Goal: Task Accomplishment & Management: Complete application form

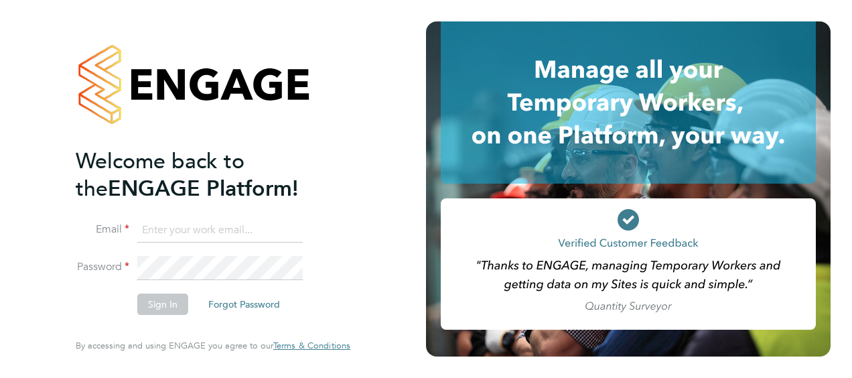
type input "[EMAIL_ADDRESS][PERSON_NAME][DOMAIN_NAME]"
click at [147, 307] on button "Sign In" at bounding box center [162, 304] width 51 height 21
click at [178, 286] on div "Sorry, we are having problems connecting to our services." at bounding box center [213, 189] width 426 height 378
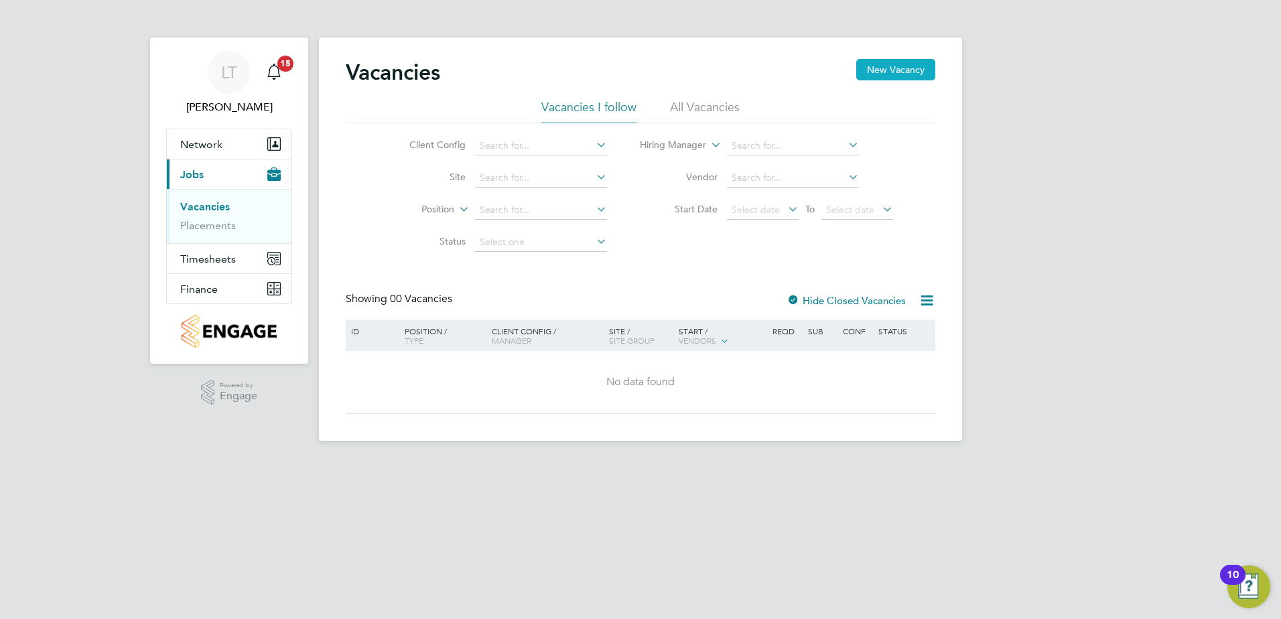
click at [888, 71] on button "New Vacancy" at bounding box center [895, 69] width 79 height 21
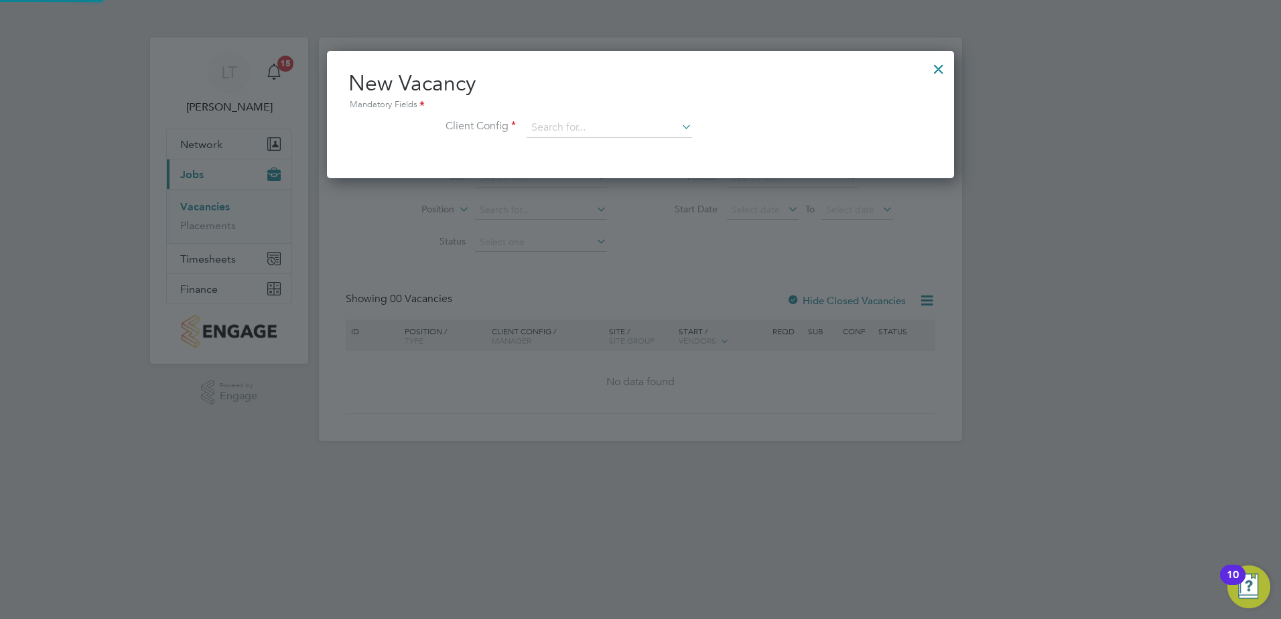
scroll to position [127, 628]
click at [610, 139] on li "Client Config" at bounding box center [640, 135] width 584 height 34
click at [937, 69] on div at bounding box center [939, 66] width 24 height 24
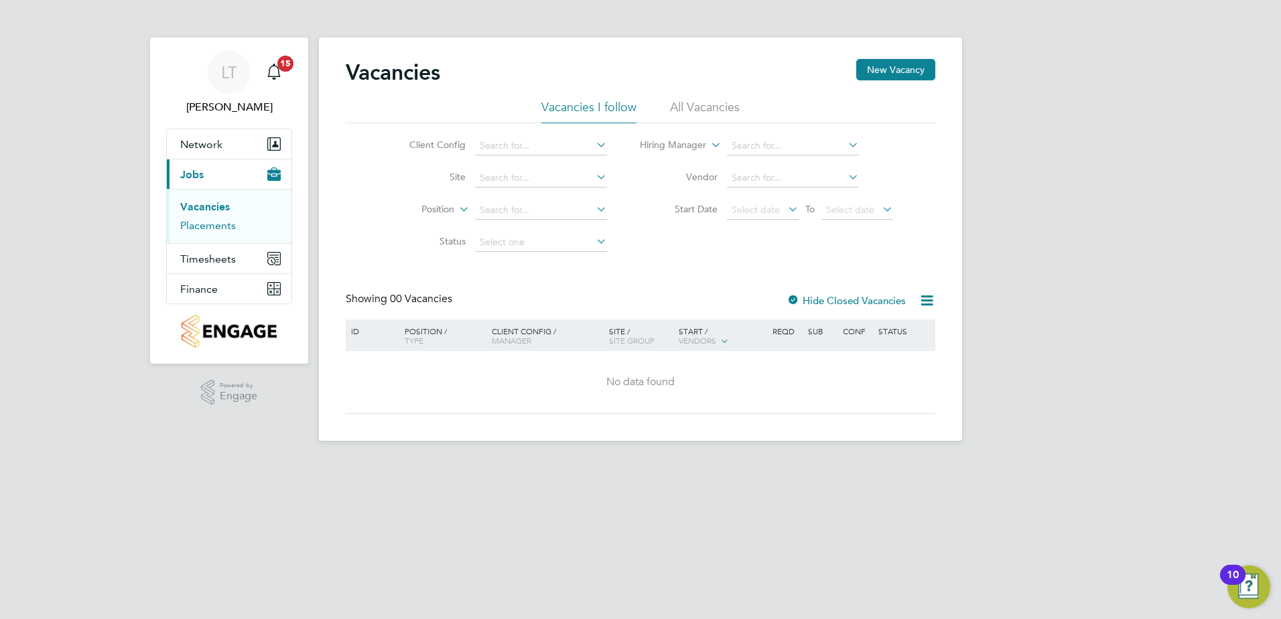
click at [211, 222] on link "Placements" at bounding box center [208, 225] width 56 height 13
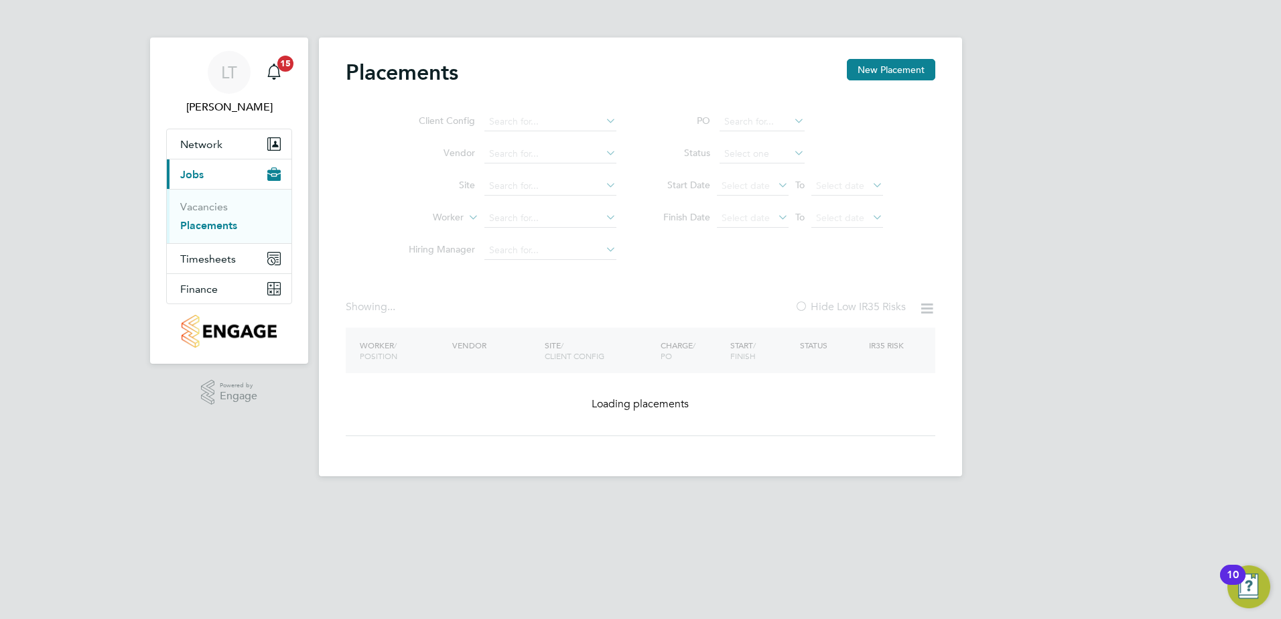
click at [523, 184] on ul "Client Config Vendor Site Worker Hiring Manager" at bounding box center [507, 186] width 252 height 161
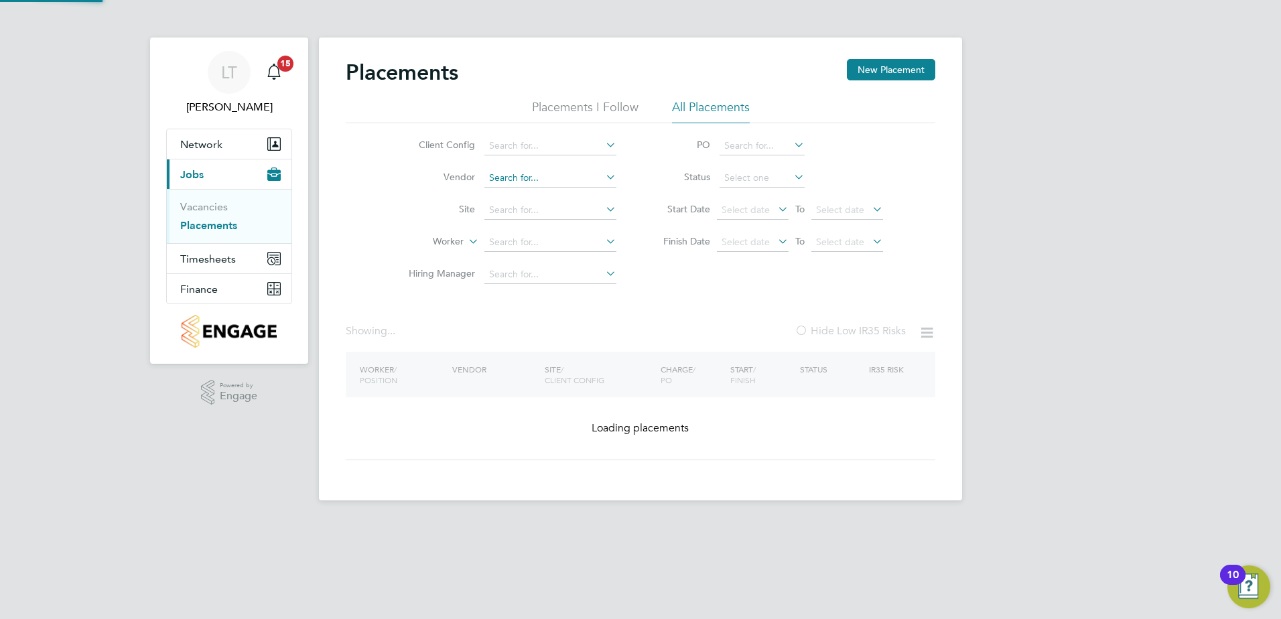
click at [524, 187] on div "Placements New Placement Placements I Follow All Placements Client Config Vendo…" at bounding box center [640, 269] width 643 height 463
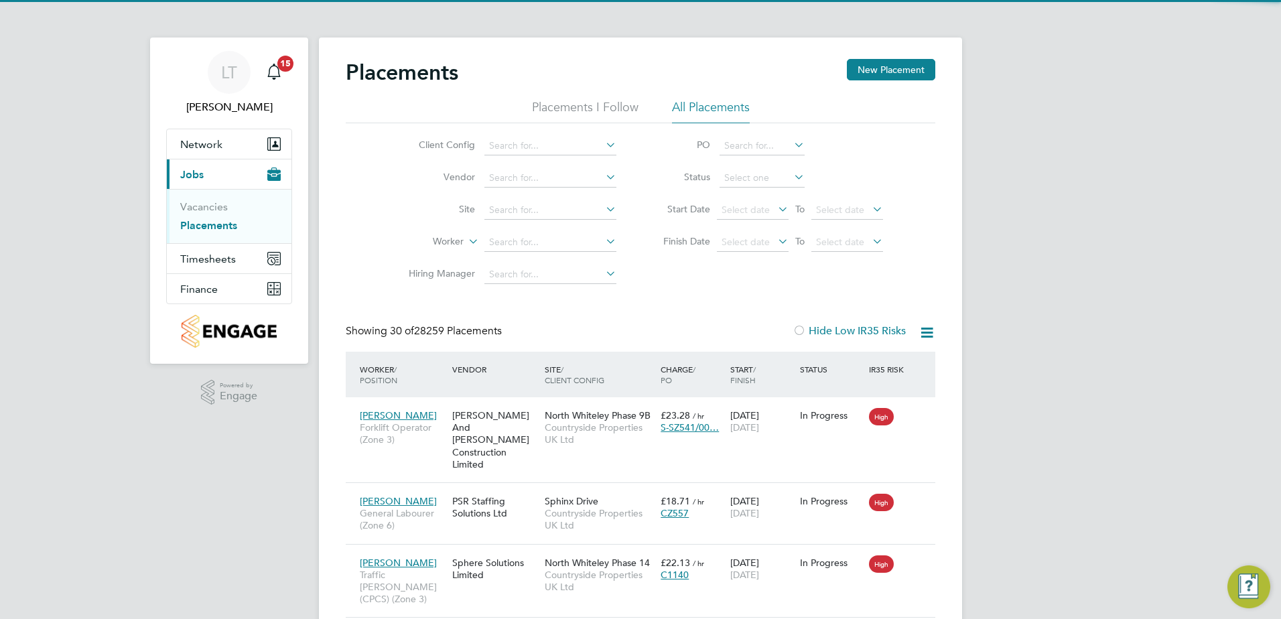
click at [505, 220] on li "Site" at bounding box center [507, 210] width 252 height 32
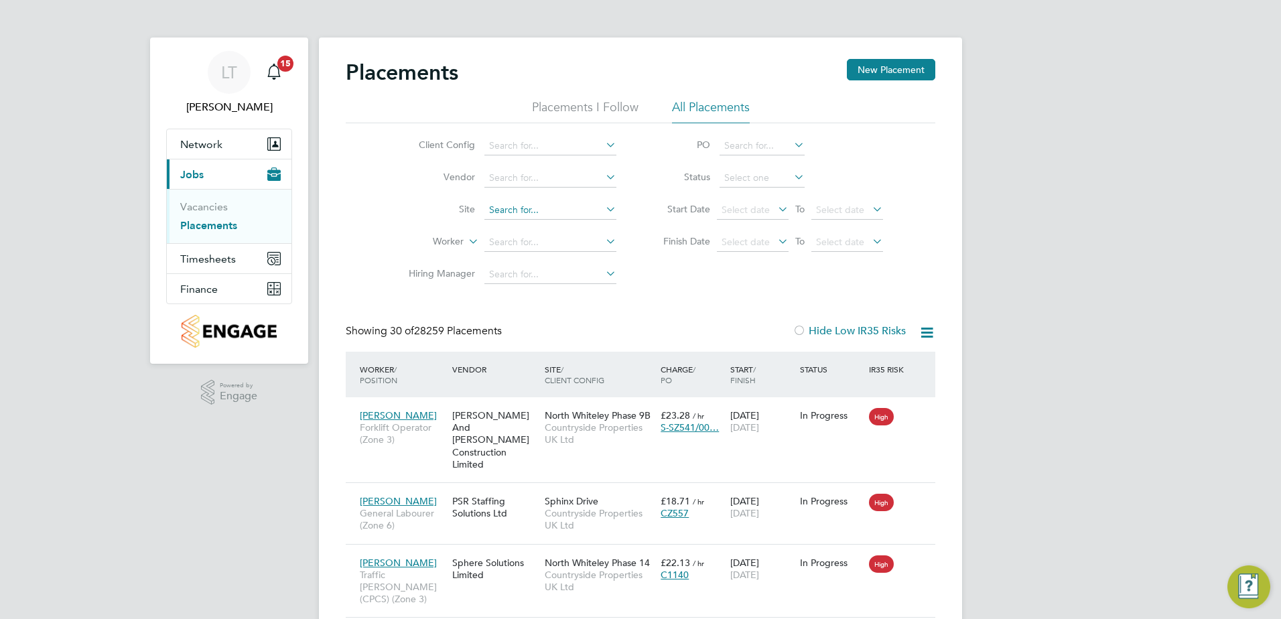
click at [511, 216] on input at bounding box center [551, 210] width 132 height 19
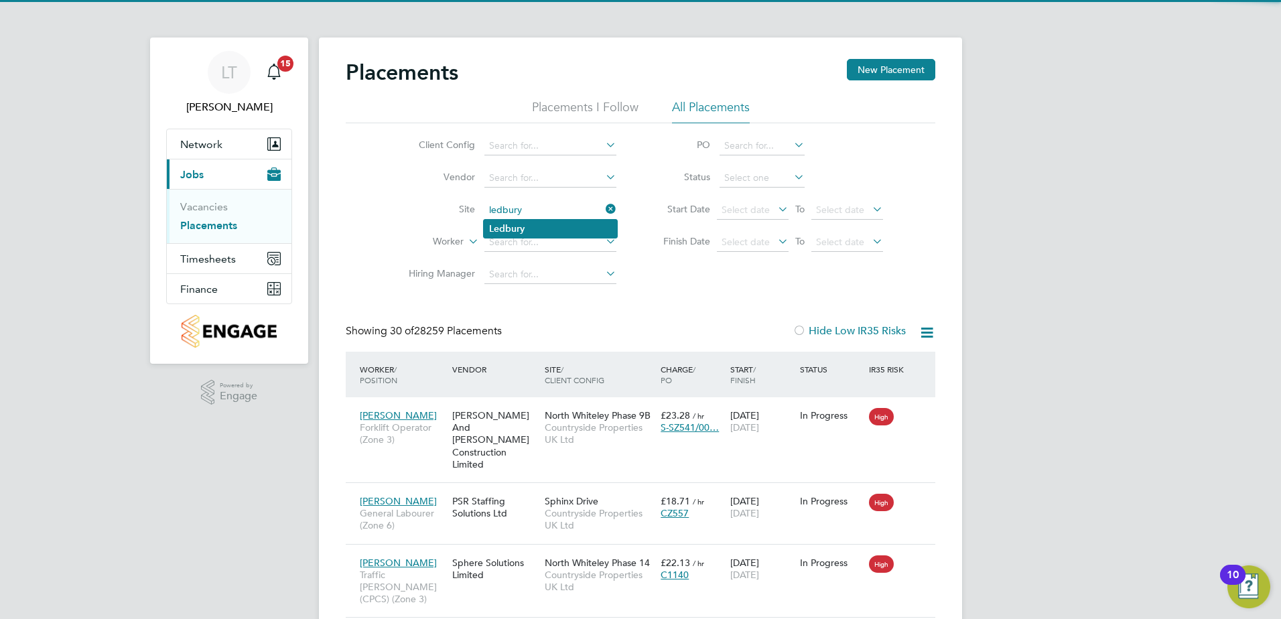
click at [523, 229] on b "Ledbury" at bounding box center [507, 228] width 36 height 11
type input "Ledbury"
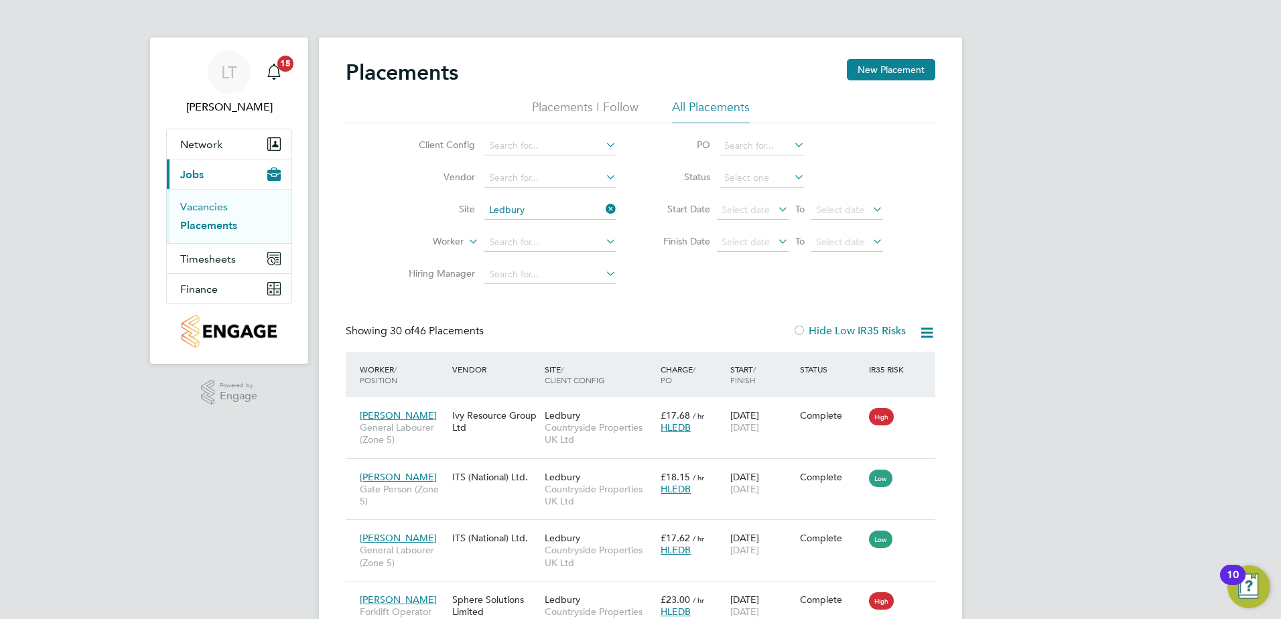
click at [189, 206] on link "Vacancies" at bounding box center [204, 206] width 48 height 13
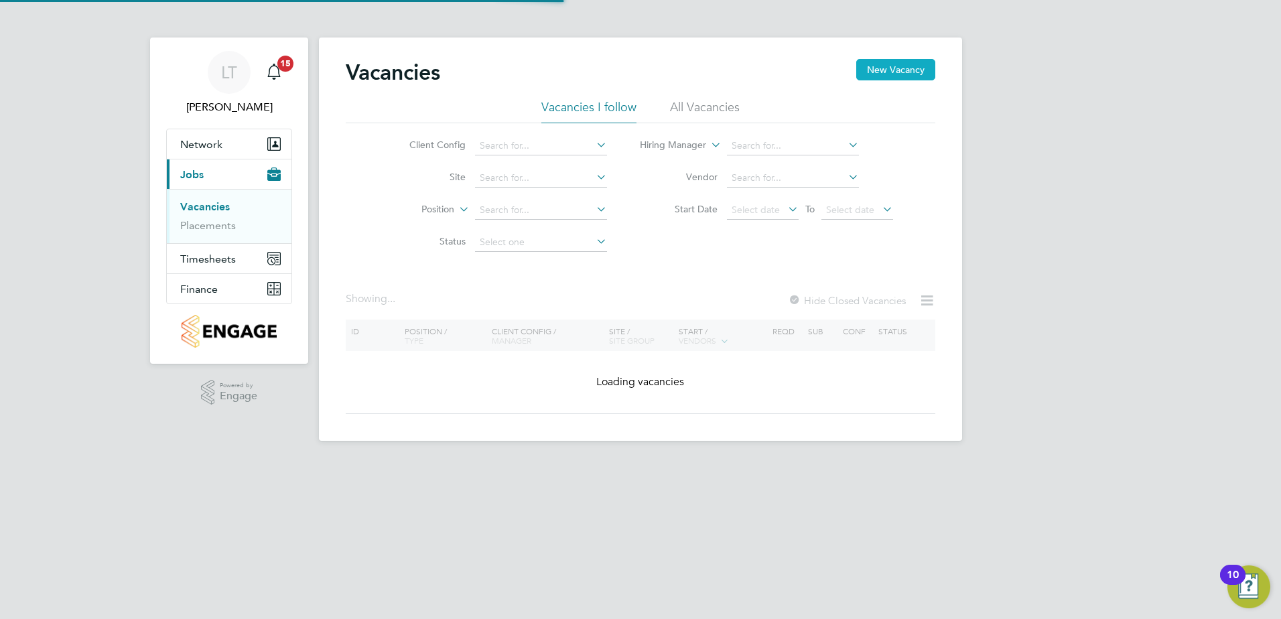
click at [896, 75] on button "New Vacancy" at bounding box center [895, 69] width 79 height 21
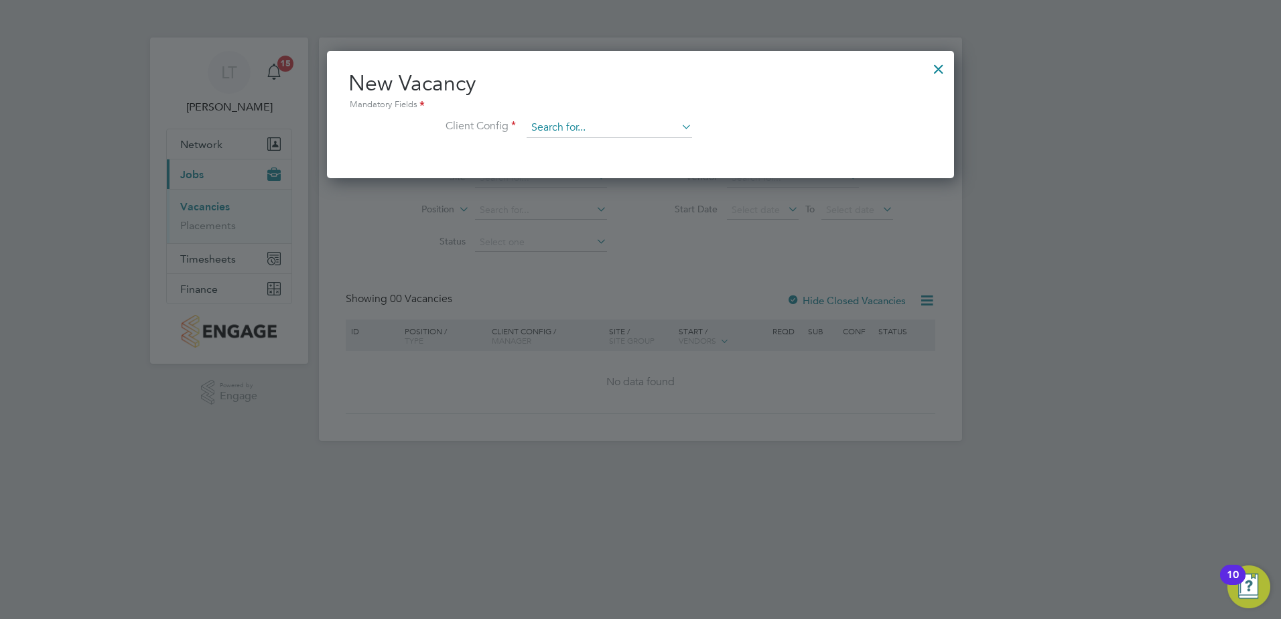
click at [565, 133] on input at bounding box center [610, 128] width 166 height 20
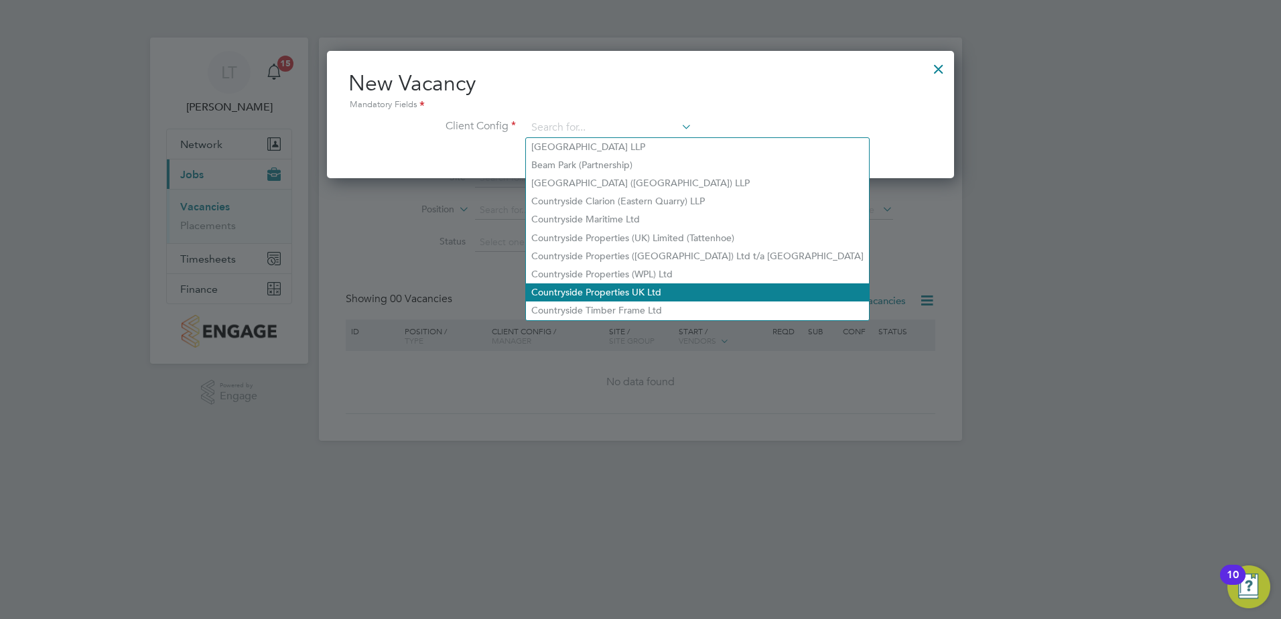
click at [640, 285] on li "Countryside Properties UK Ltd" at bounding box center [697, 292] width 343 height 18
type input "Countryside Properties UK Ltd"
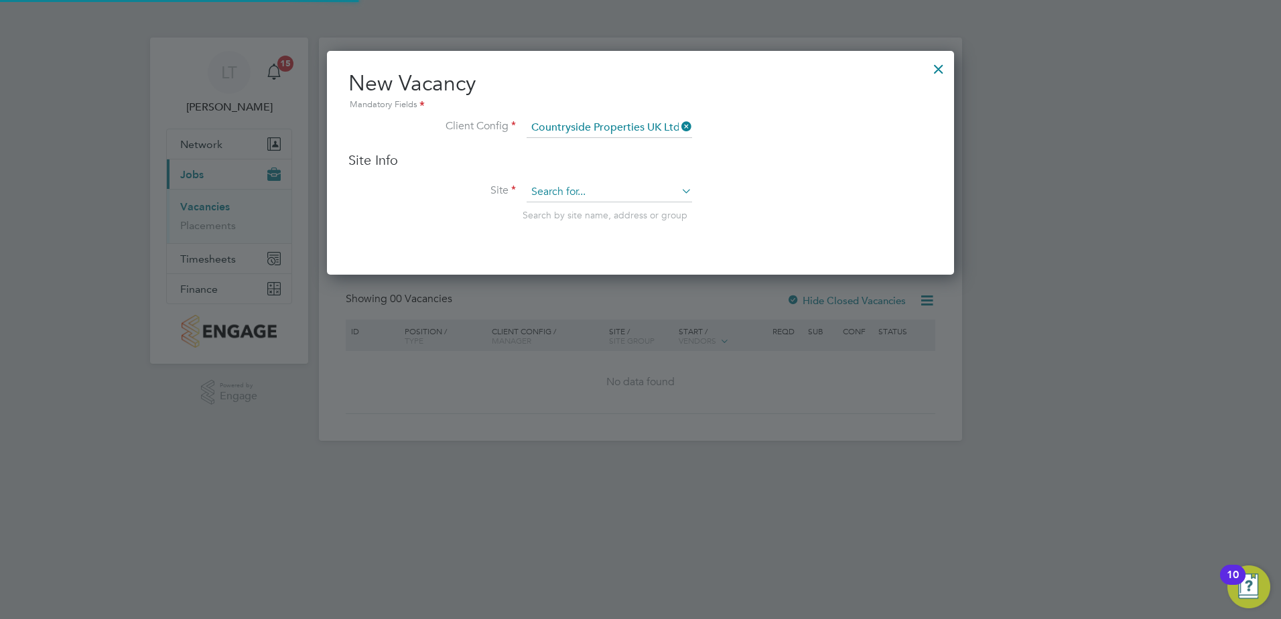
click at [581, 190] on input at bounding box center [610, 192] width 166 height 20
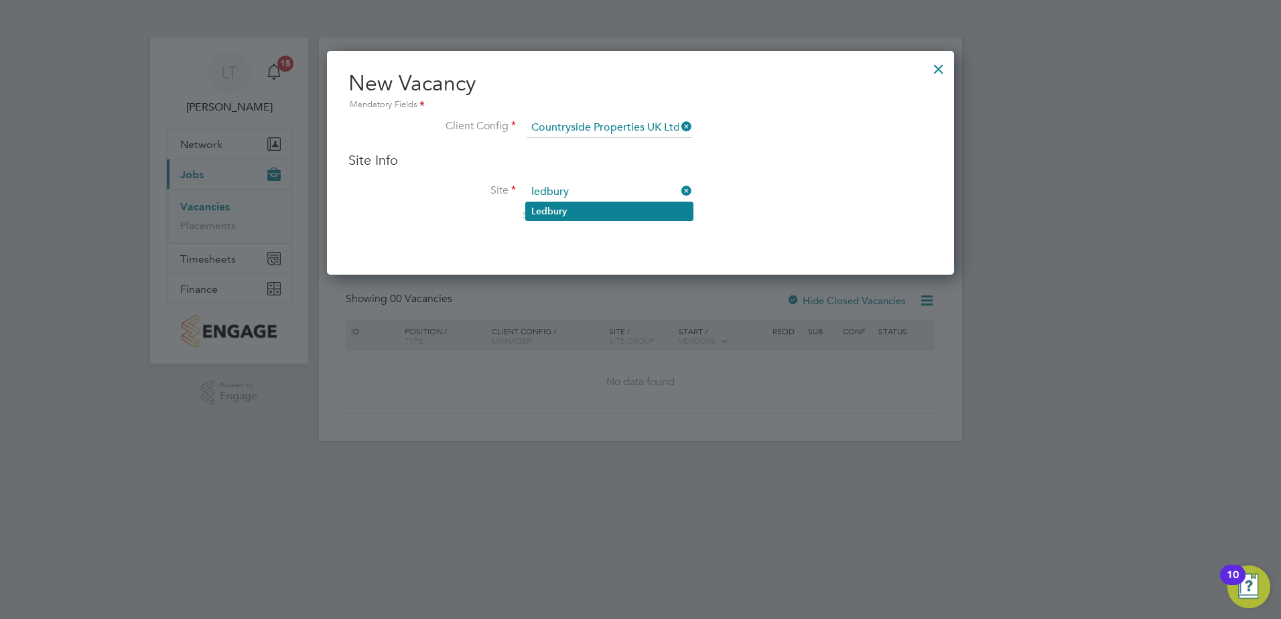
click at [665, 208] on li "Ledbury" at bounding box center [609, 211] width 167 height 18
type input "Ledbury"
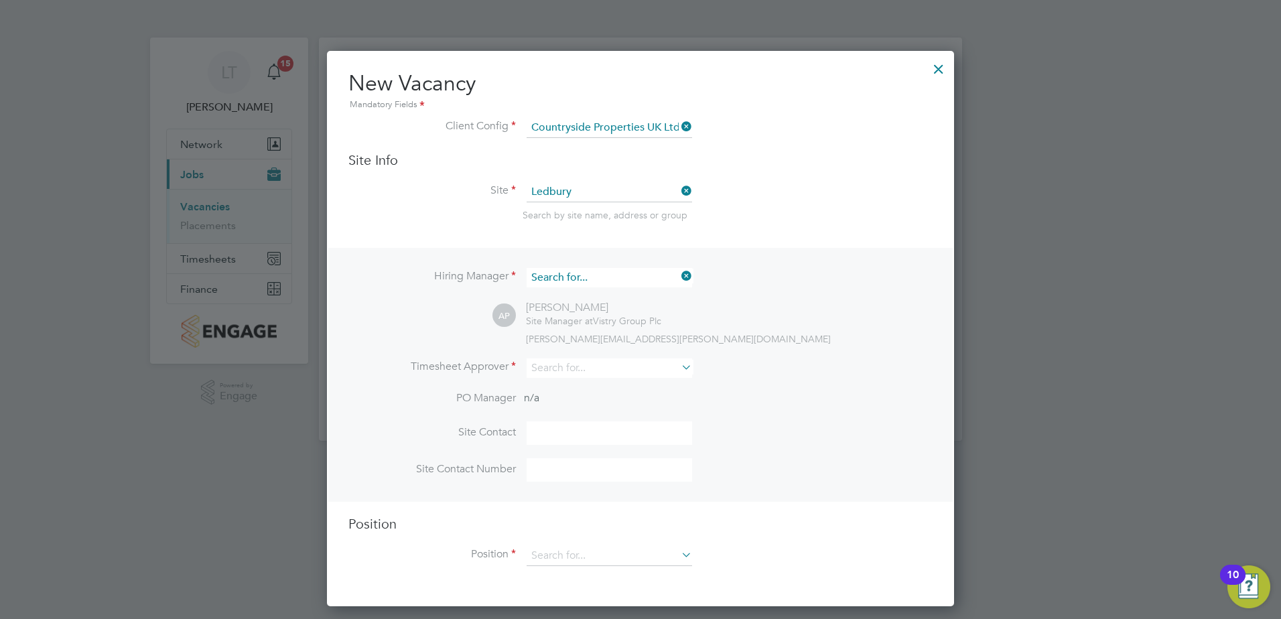
click at [631, 281] on input at bounding box center [610, 277] width 166 height 19
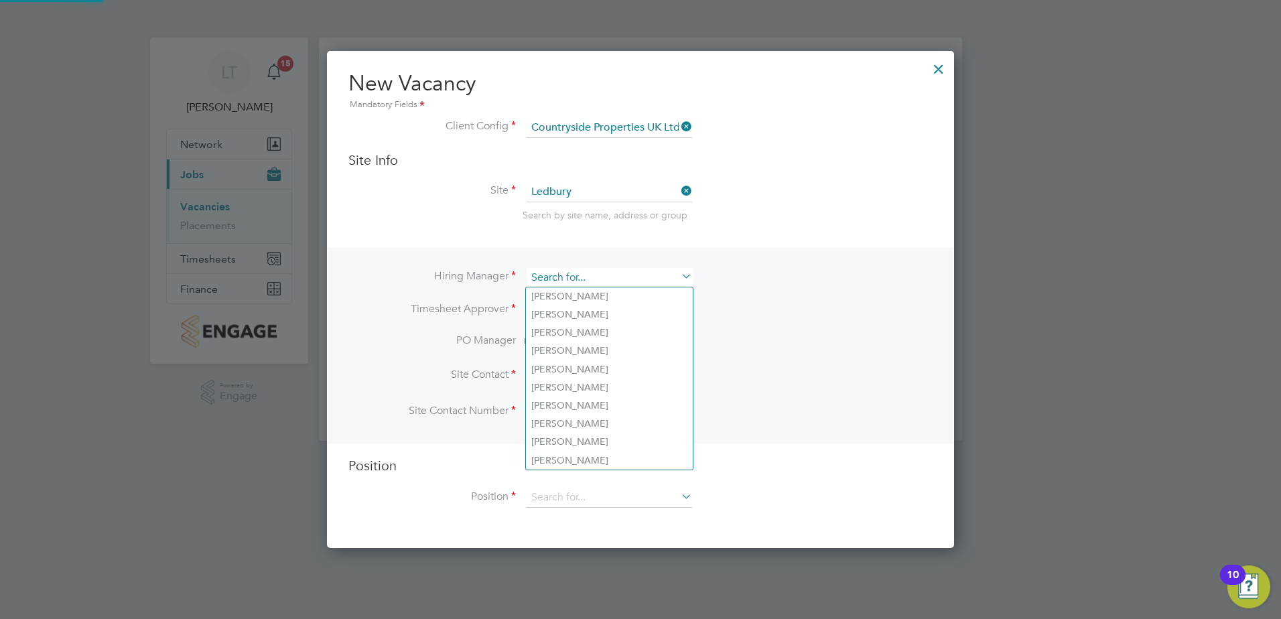
click at [650, 277] on input at bounding box center [610, 277] width 166 height 19
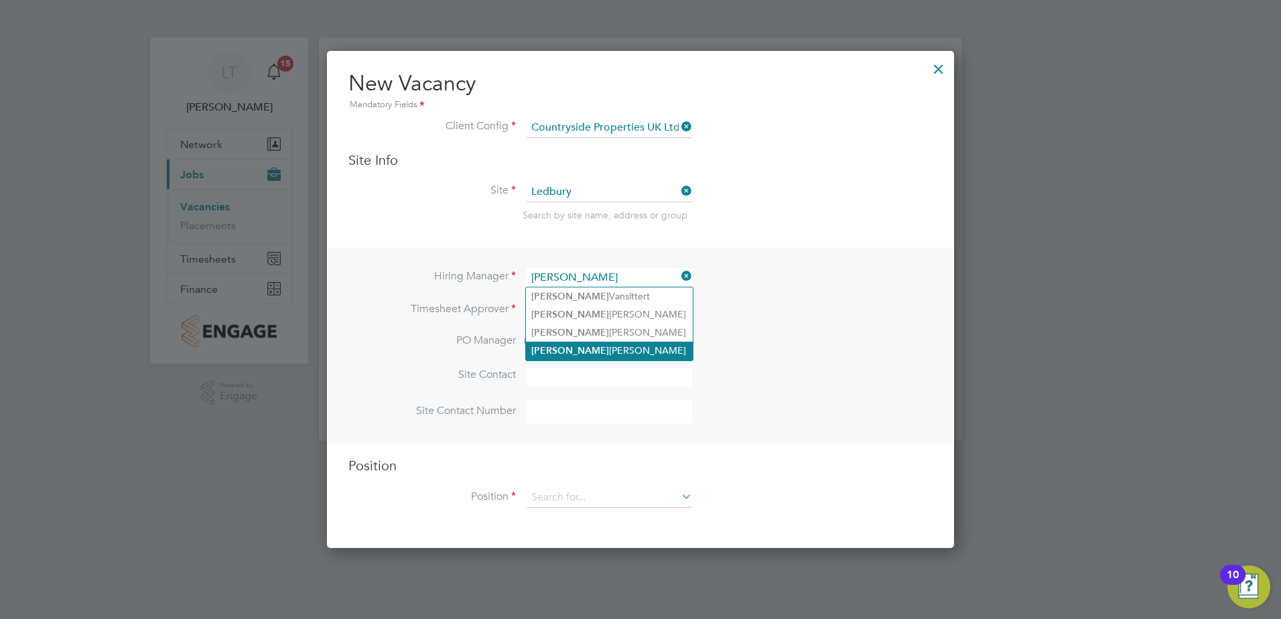
click at [615, 345] on li "Sean Goode" at bounding box center [609, 351] width 167 height 18
type input "Sean Goode"
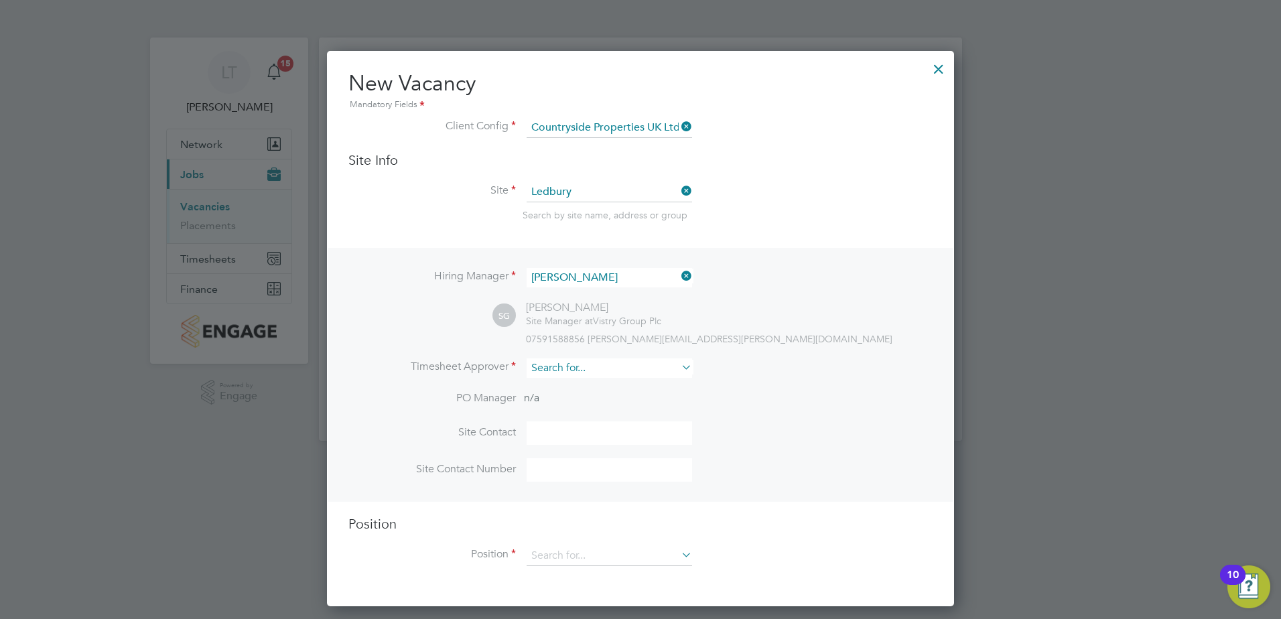
click at [590, 377] on input at bounding box center [610, 368] width 166 height 19
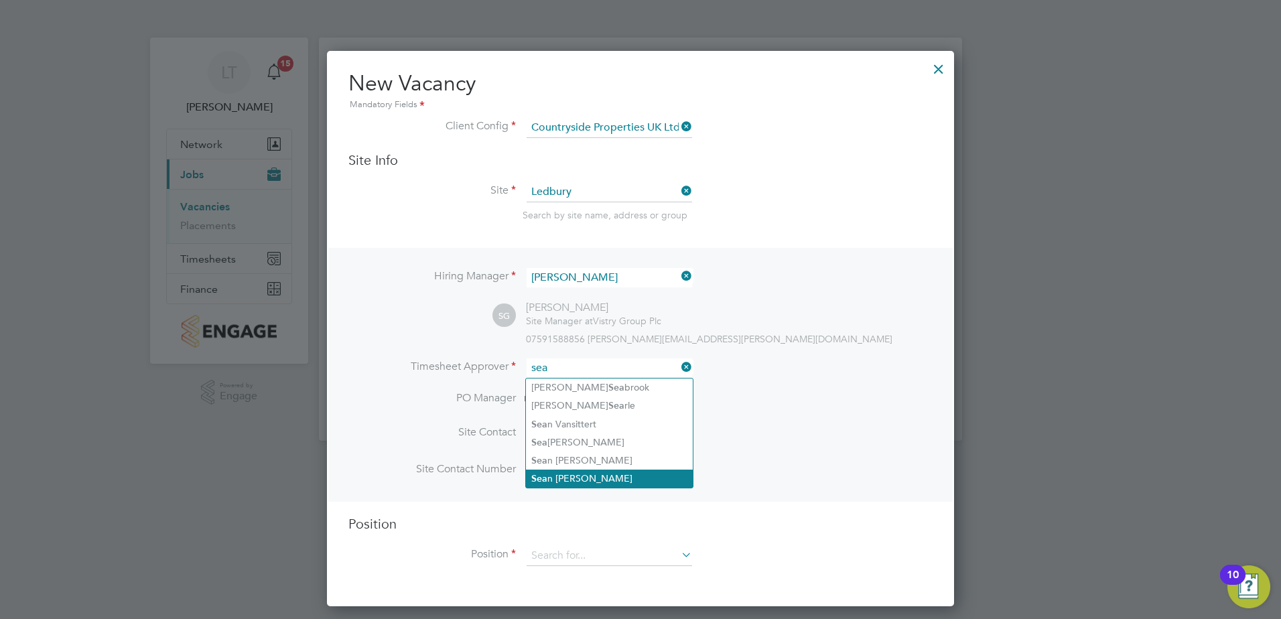
click at [611, 471] on li "Sea n Goode" at bounding box center [609, 479] width 167 height 18
type input "Sean Goode"
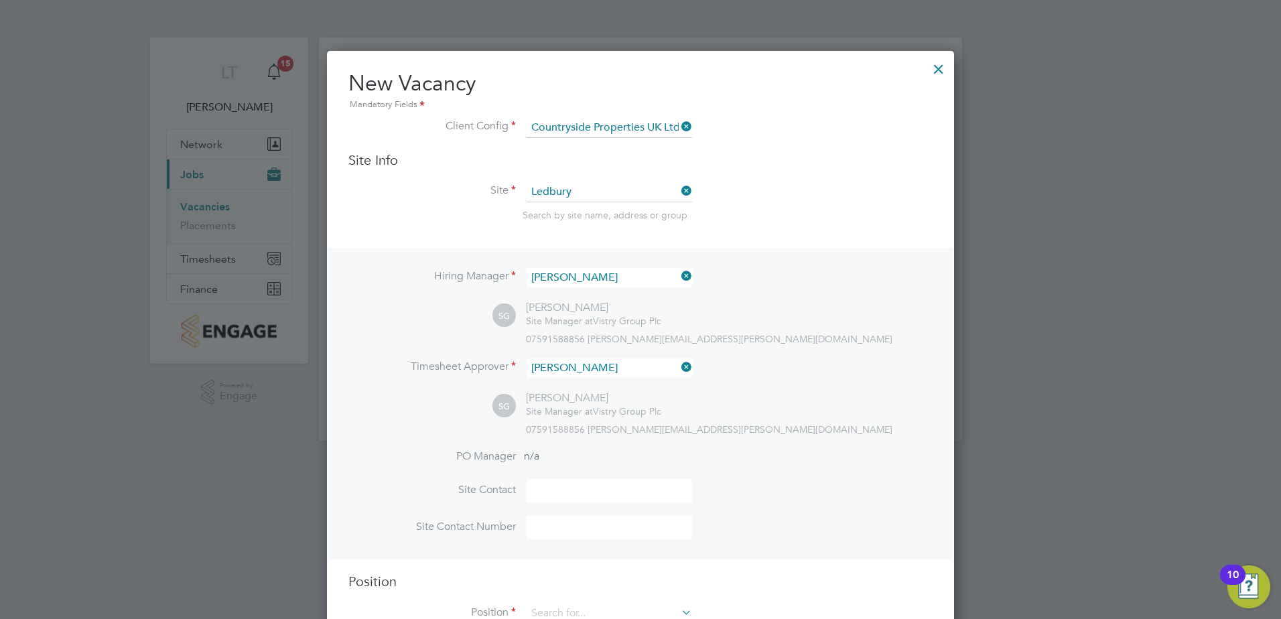
click at [584, 469] on li "PO Manager n/a" at bounding box center [640, 465] width 584 height 30
click at [567, 495] on input at bounding box center [610, 490] width 166 height 23
type input "Sean Goode"
type input "07591588856"
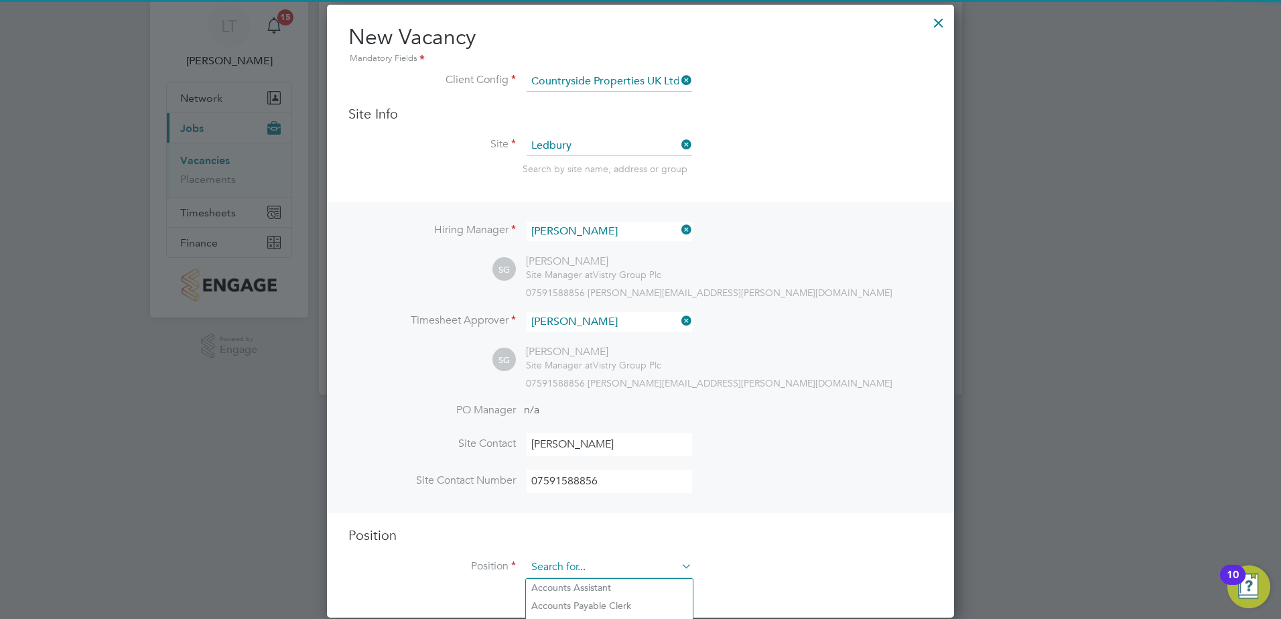
click at [579, 574] on input at bounding box center [610, 568] width 166 height 20
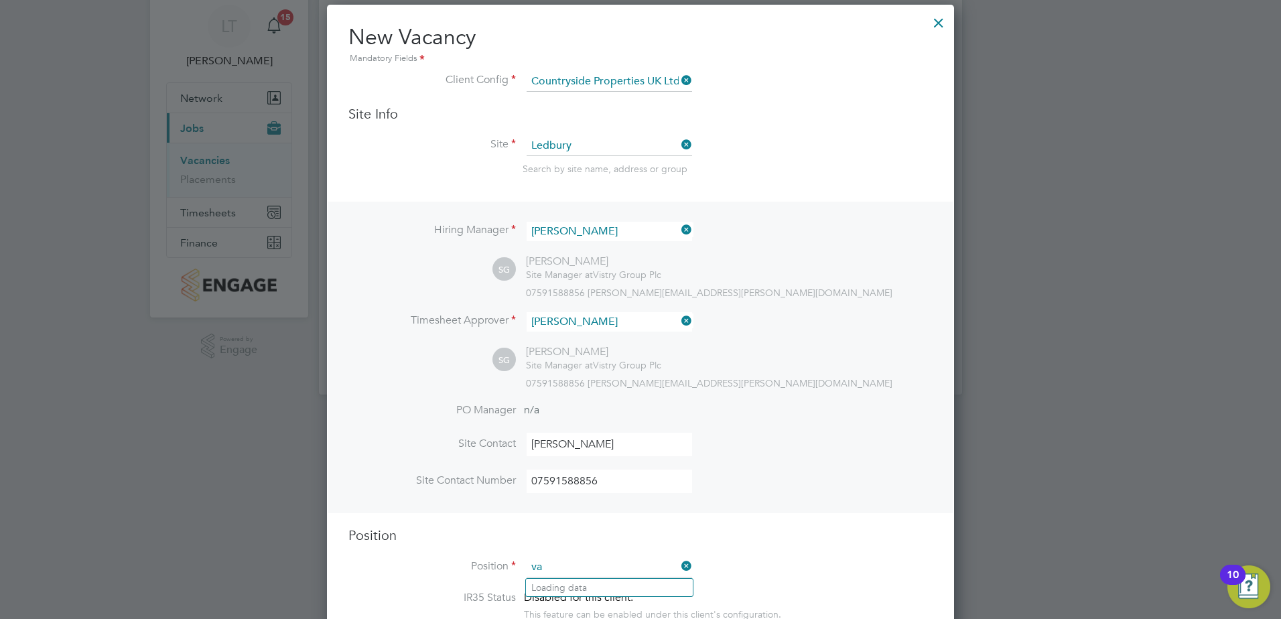
type input "v"
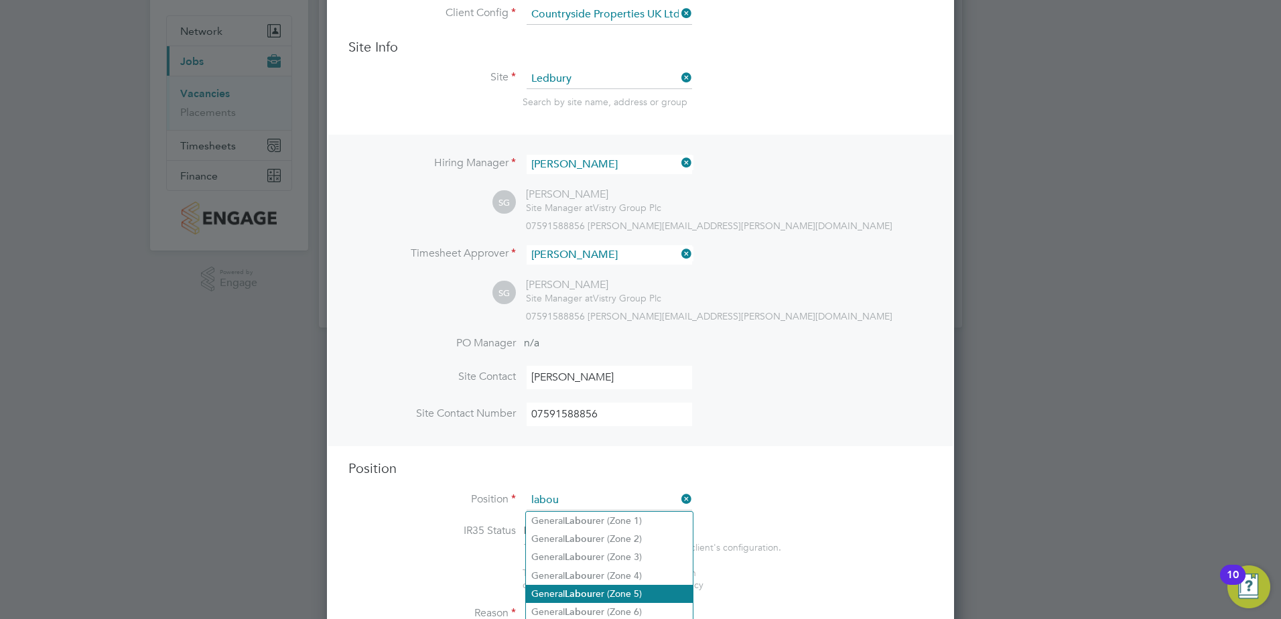
click at [639, 593] on li "General Labou rer (Zone 5)" at bounding box center [609, 594] width 167 height 18
type input "General Labourer (Zone 5)"
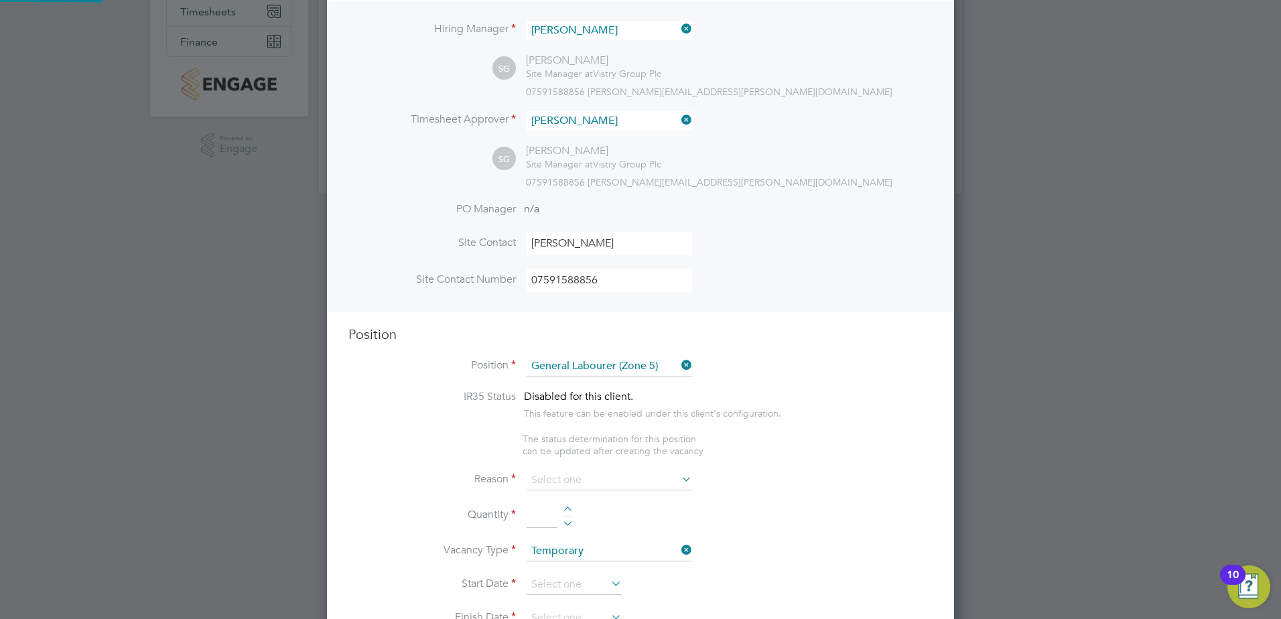
type textarea "- General labouring duties - Supporting the trades on site - Moving materials a…"
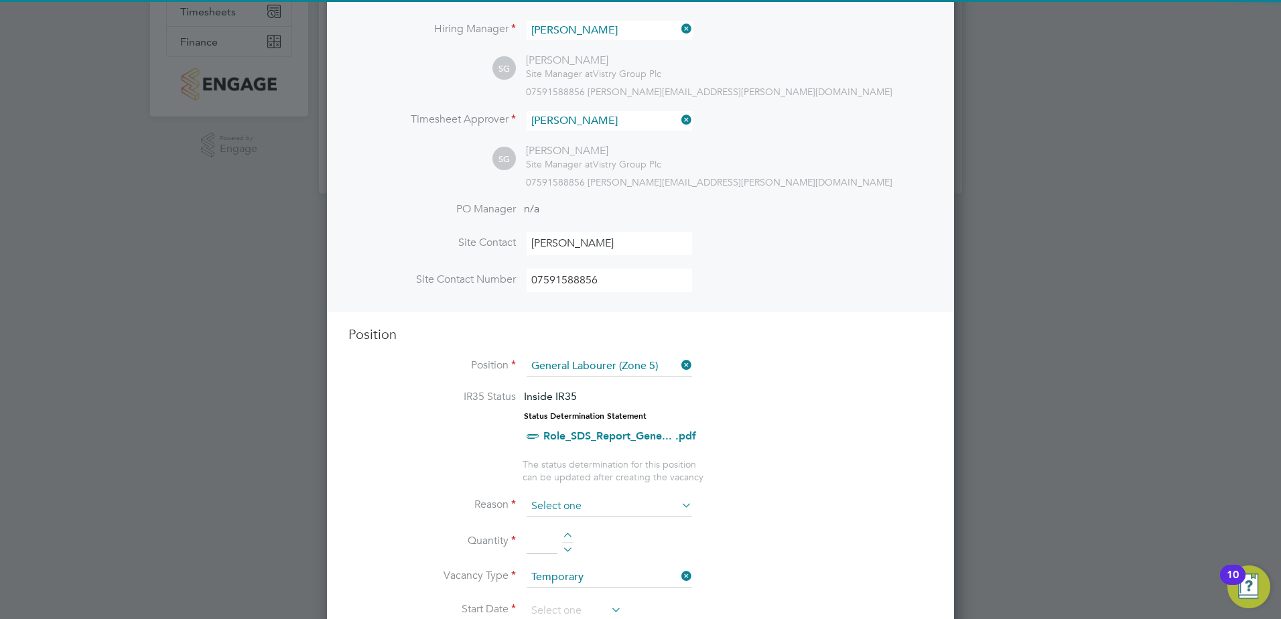
click at [635, 501] on input at bounding box center [610, 507] width 166 height 20
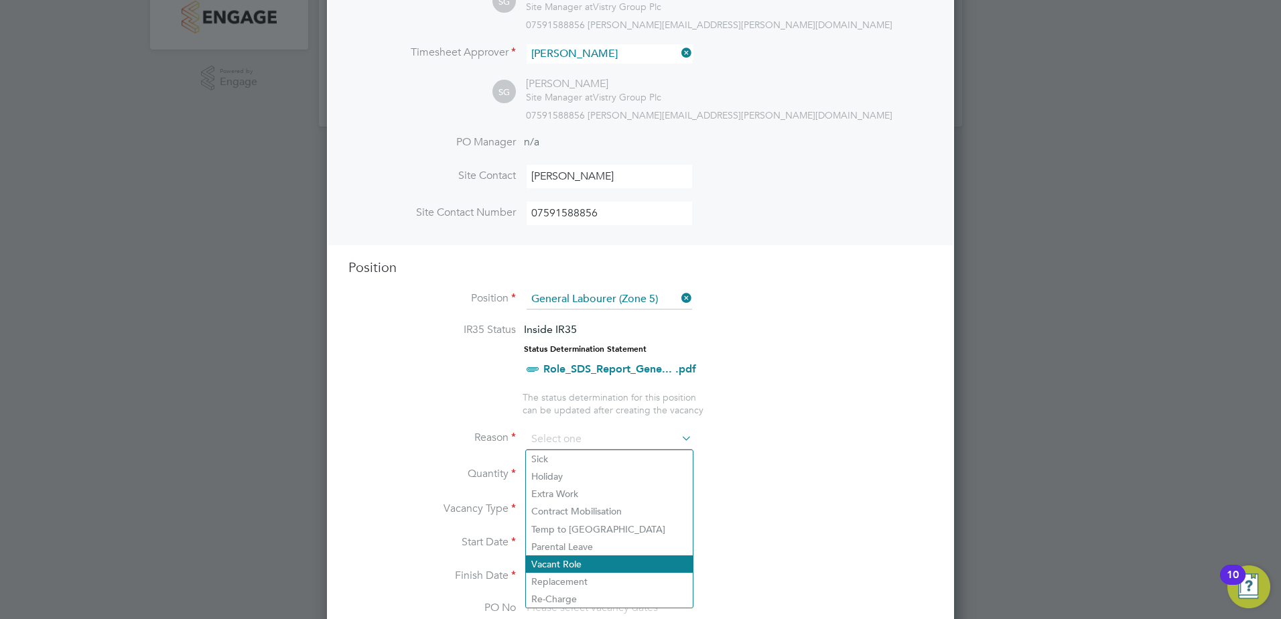
click at [620, 565] on li "Vacant Role" at bounding box center [609, 564] width 167 height 17
type input "Vacant Role"
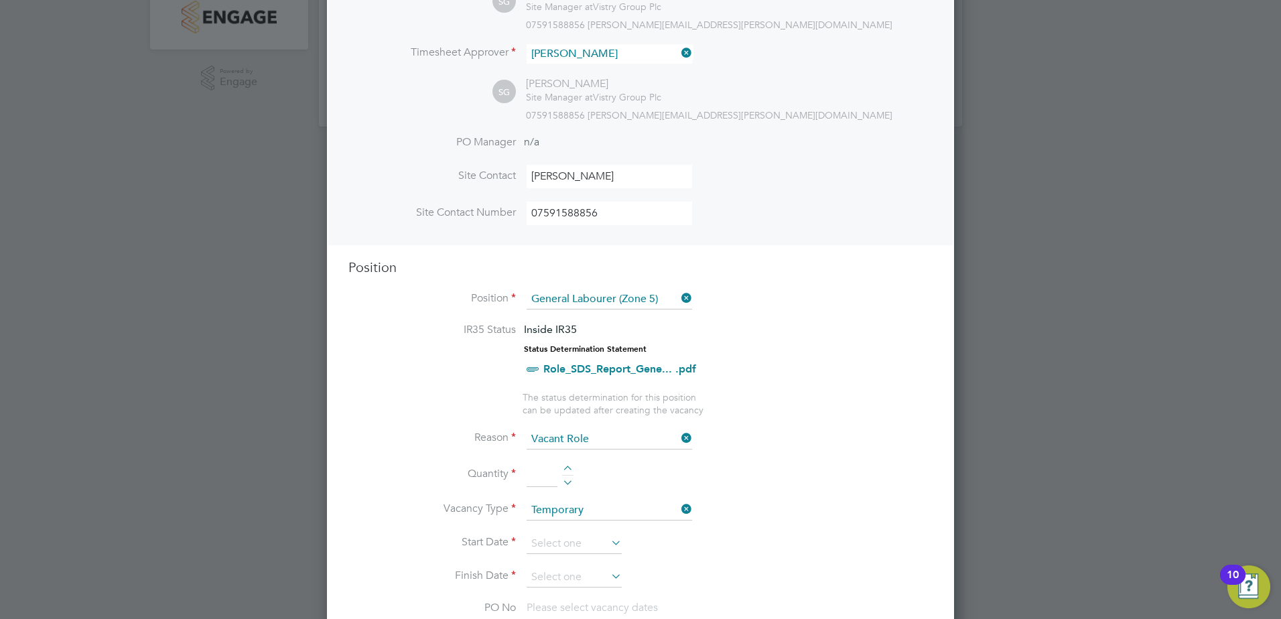
click at [566, 467] on div at bounding box center [567, 470] width 11 height 9
type input "1"
click at [581, 536] on input at bounding box center [574, 544] width 95 height 20
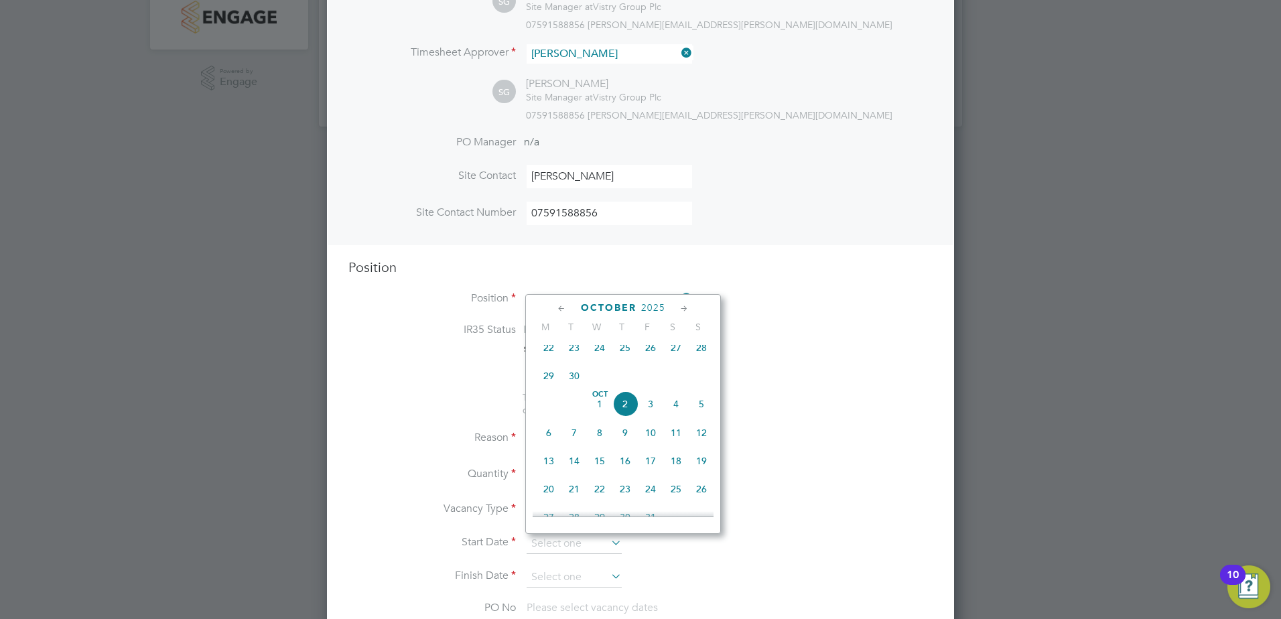
click at [542, 441] on span "6" at bounding box center [548, 432] width 25 height 25
type input "06 Oct 2025"
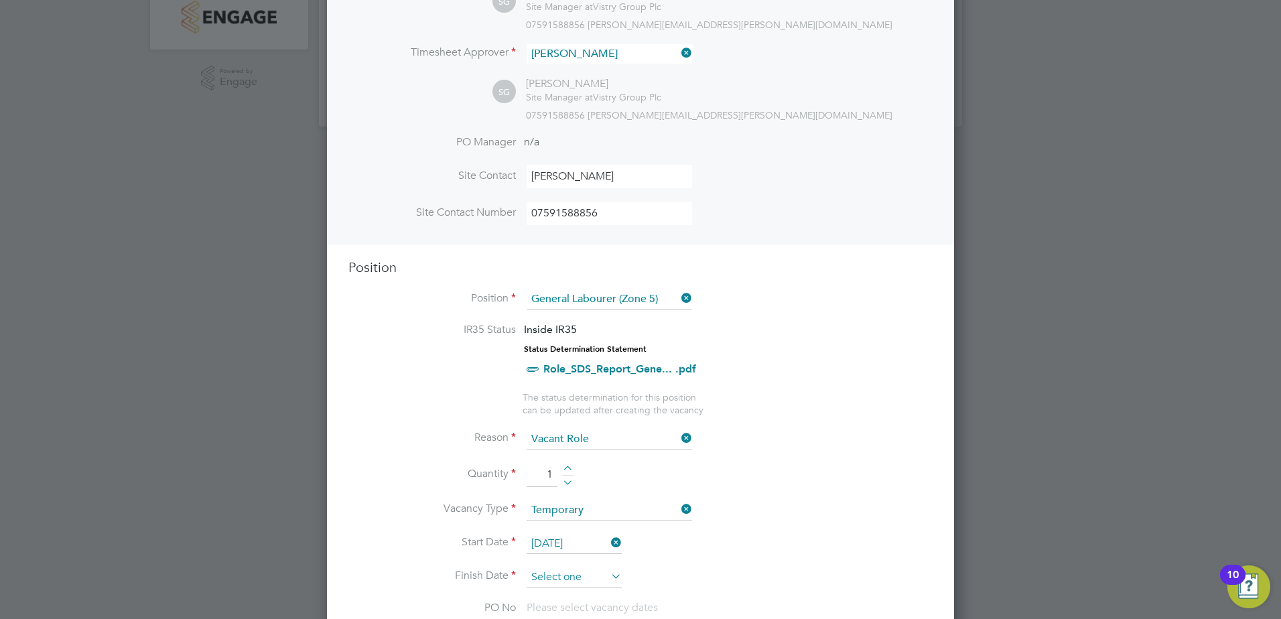
click at [598, 577] on input at bounding box center [574, 578] width 95 height 20
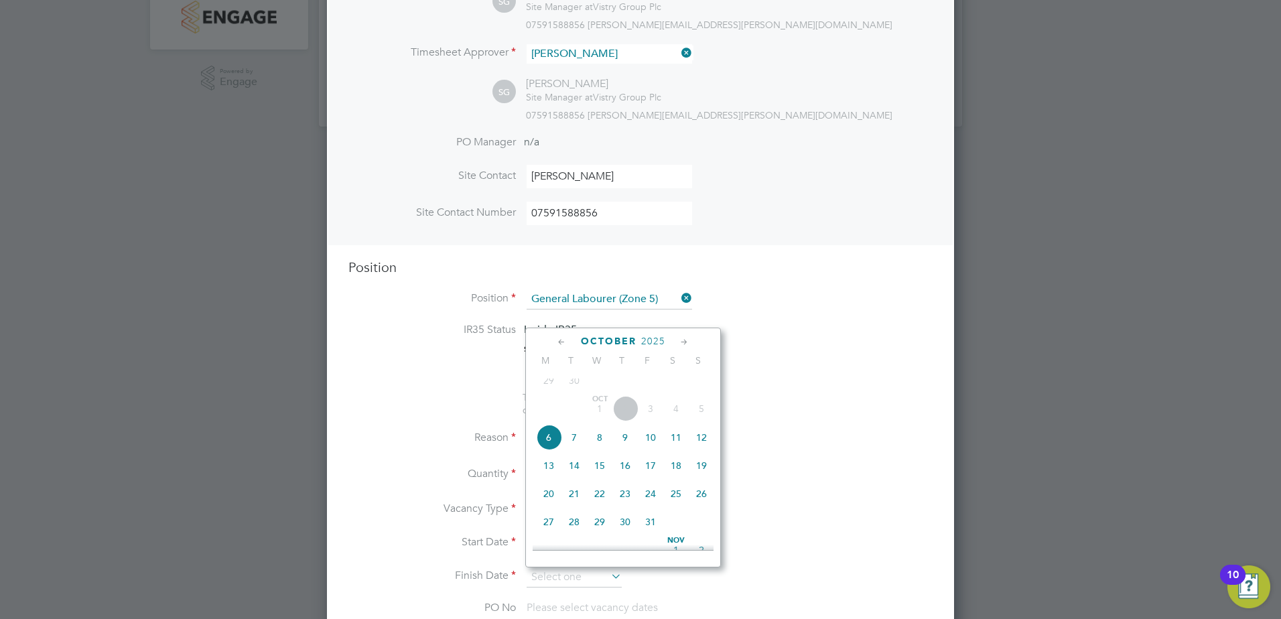
click at [645, 535] on span "31" at bounding box center [650, 521] width 25 height 25
type input "31 Oct 2025"
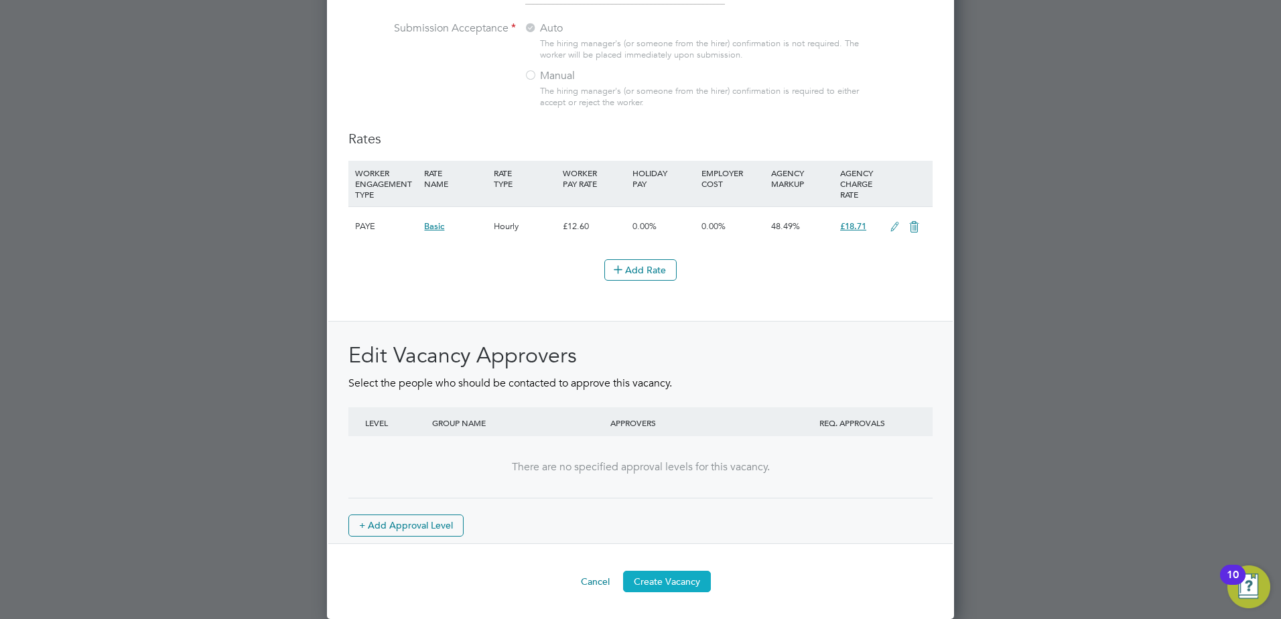
click at [651, 575] on button "Create Vacancy" at bounding box center [667, 581] width 88 height 21
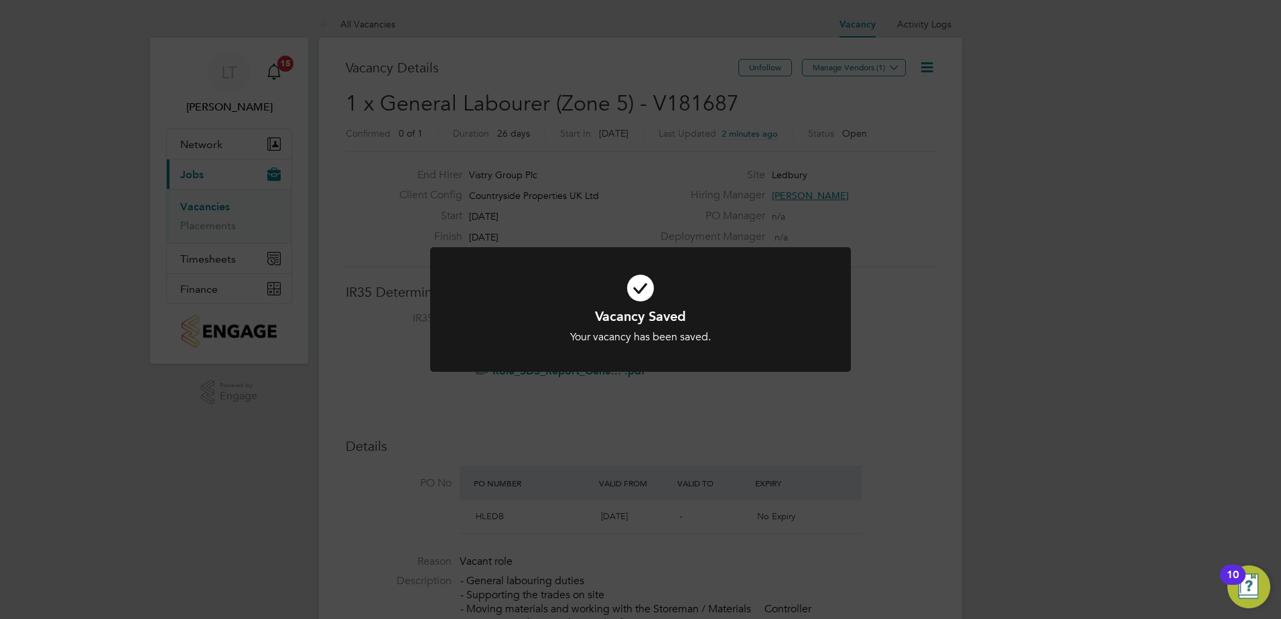
drag, startPoint x: 810, startPoint y: 323, endPoint x: 810, endPoint y: 227, distance: 95.8
click at [810, 324] on h1 "Vacancy Saved" at bounding box center [640, 316] width 348 height 17
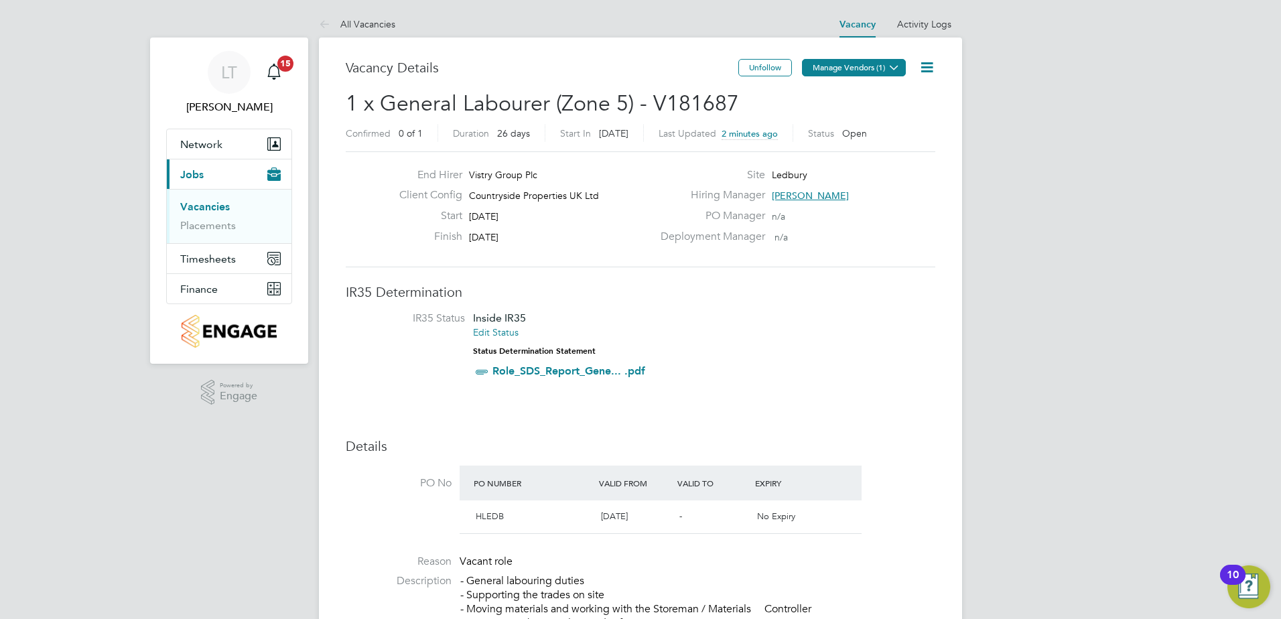
click at [864, 72] on button "Manage Vendors (1)" at bounding box center [854, 67] width 104 height 17
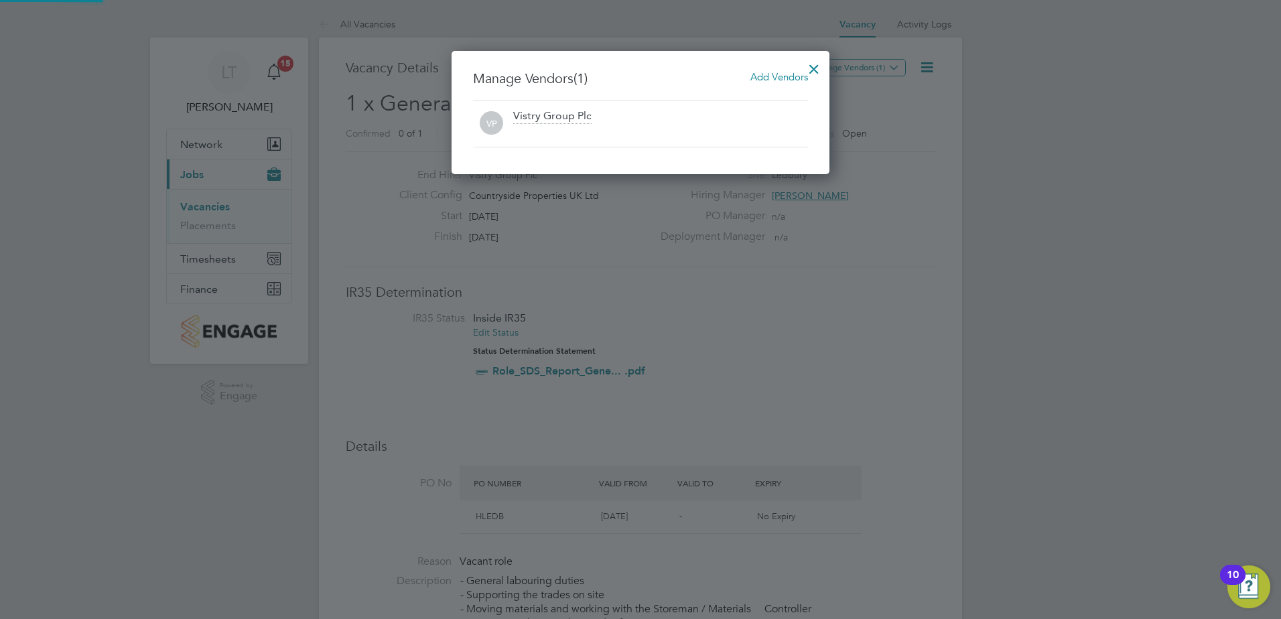
scroll to position [124, 379]
drag, startPoint x: 794, startPoint y: 78, endPoint x: 769, endPoint y: 99, distance: 32.9
click at [793, 78] on span "Add Vendors" at bounding box center [780, 76] width 58 height 13
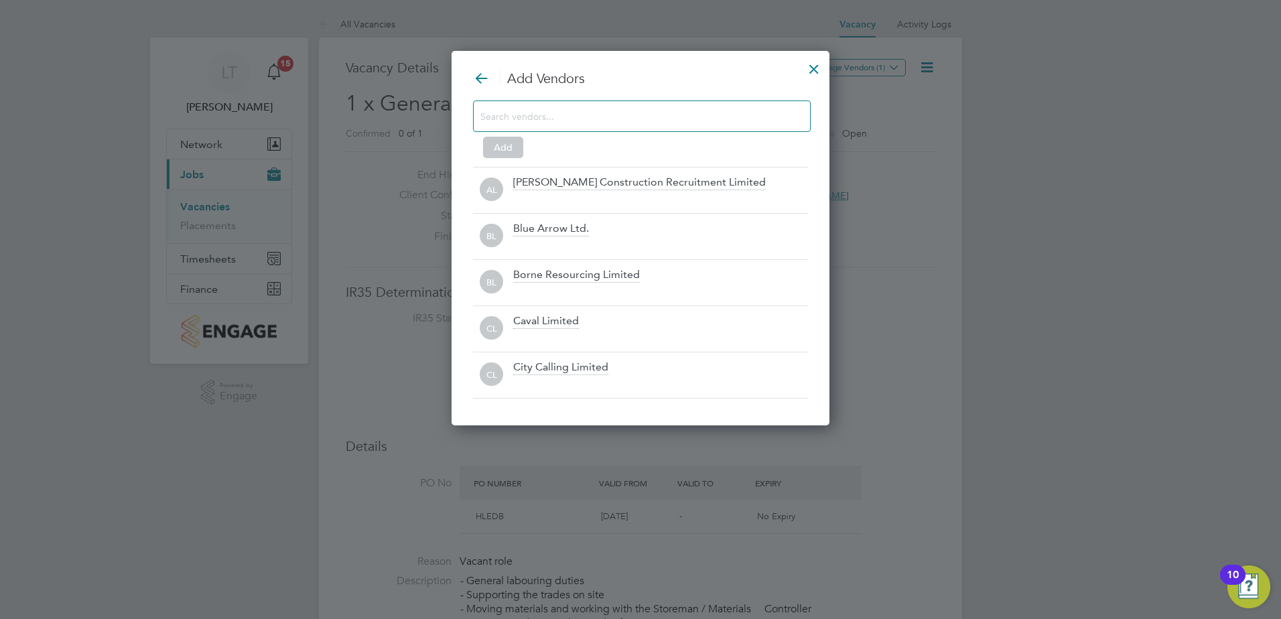
click at [578, 118] on input at bounding box center [632, 115] width 302 height 17
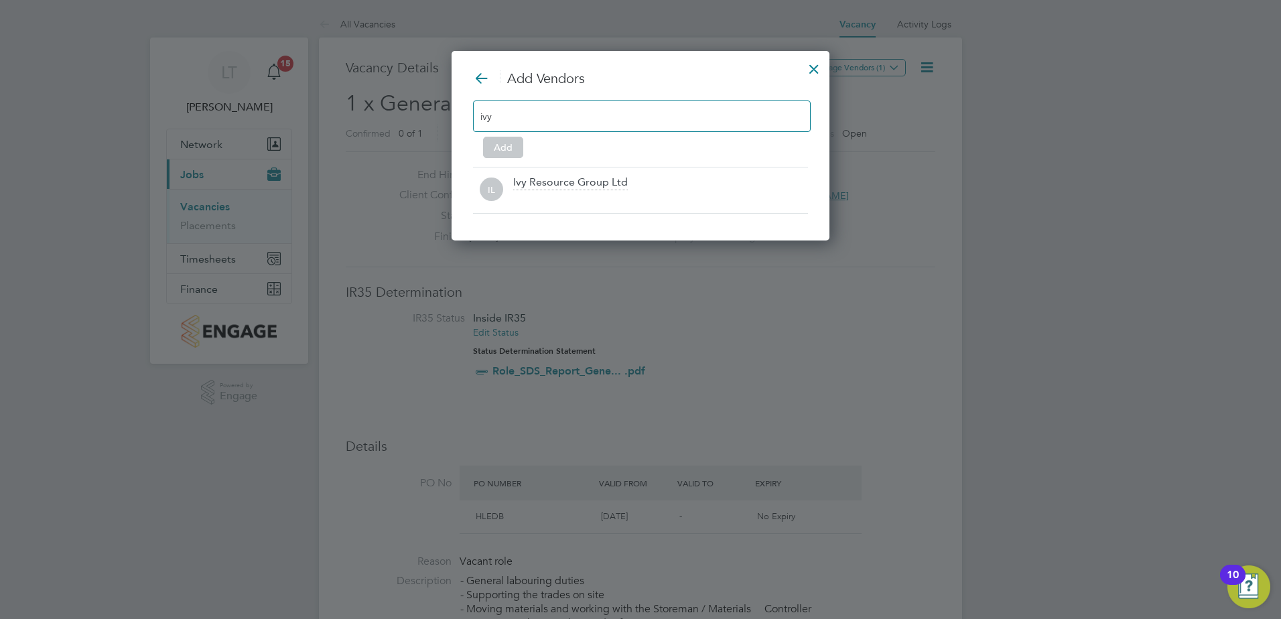
scroll to position [191, 379]
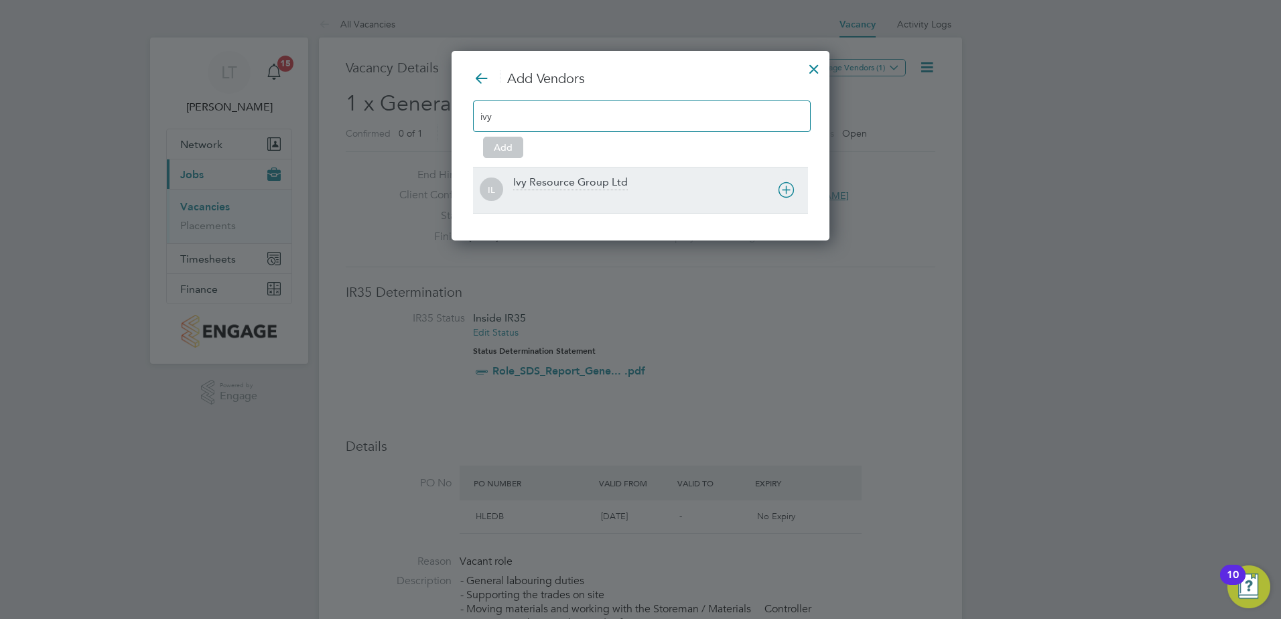
type input "ivy"
click at [602, 180] on div "Ivy Resource Group Ltd" at bounding box center [570, 183] width 115 height 15
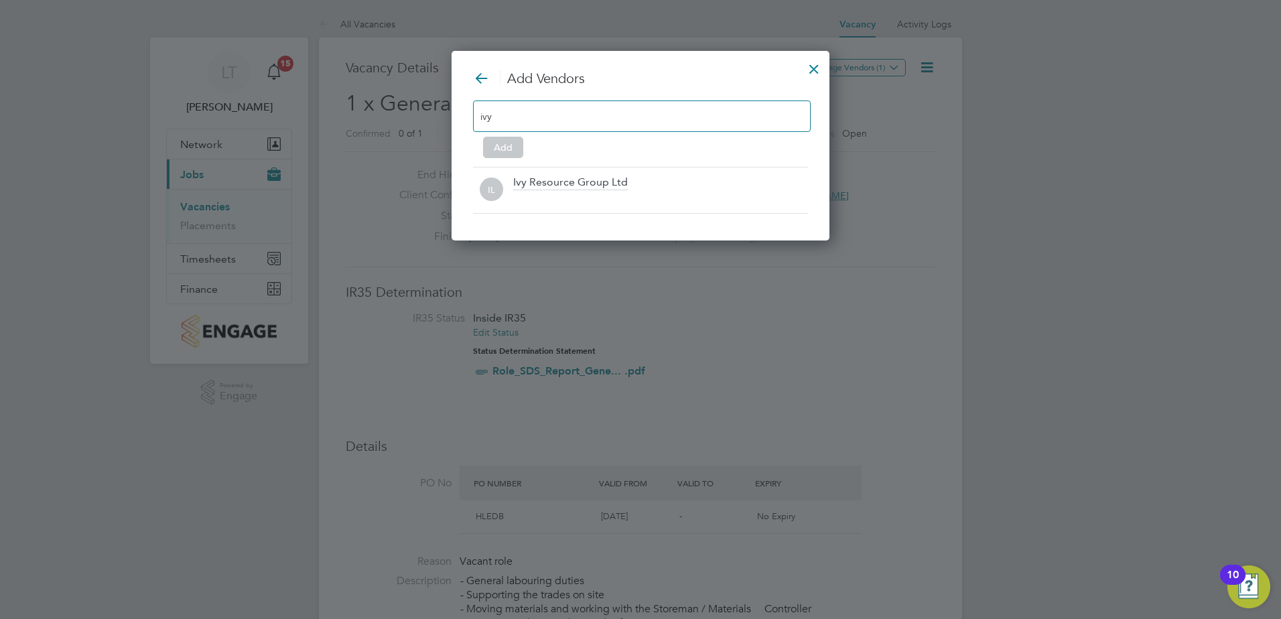
scroll to position [145, 379]
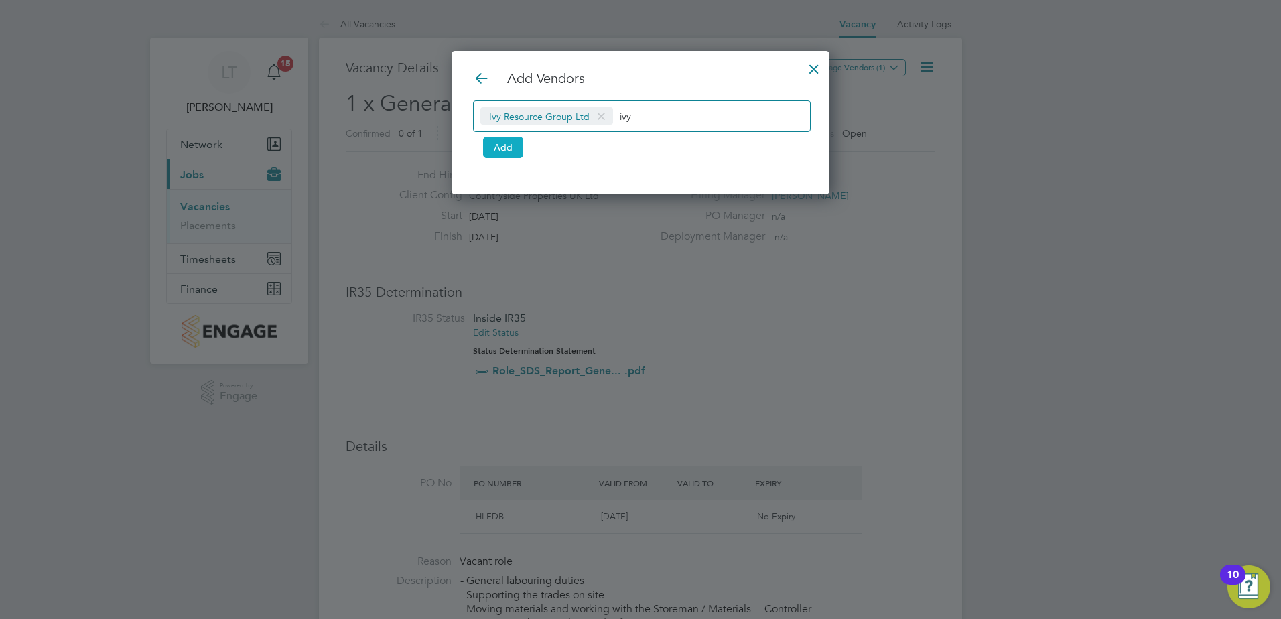
click at [503, 150] on button "Add" at bounding box center [503, 147] width 40 height 21
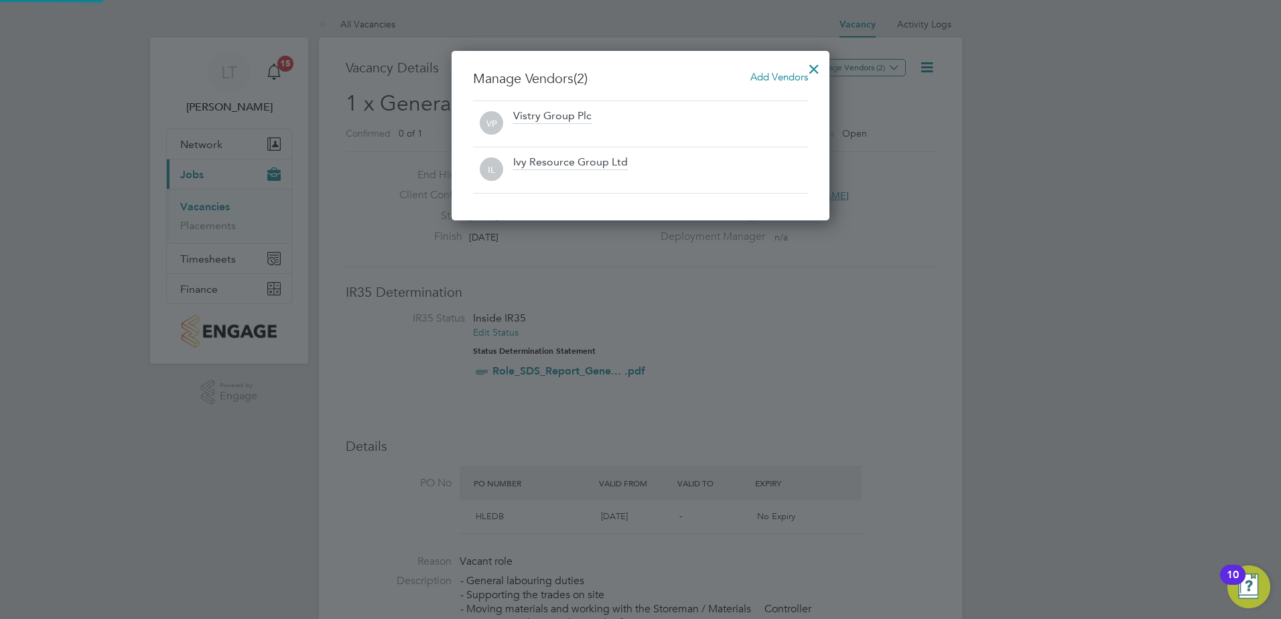
scroll to position [170, 379]
click at [797, 65] on div "Manage Vendors (2) Add Vendors VP Vistry Group Plc IL Ivy Resource Group Ltd" at bounding box center [641, 136] width 378 height 170
drag, startPoint x: 826, startPoint y: 64, endPoint x: 819, endPoint y: 64, distance: 7.4
click at [823, 64] on div "Manage Vendors (2) Add Vendors VP Vistry Group Plc IL Ivy Resource Group Ltd" at bounding box center [641, 136] width 378 height 170
drag, startPoint x: 819, startPoint y: 64, endPoint x: 810, endPoint y: 61, distance: 9.3
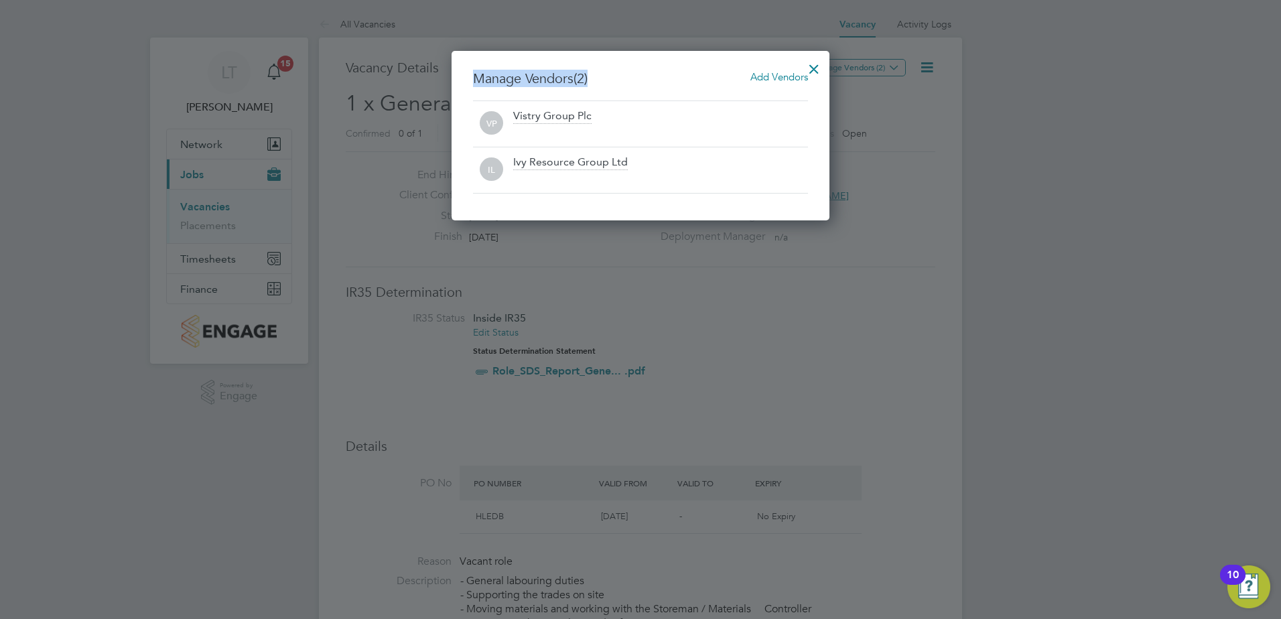
click at [810, 61] on div at bounding box center [814, 66] width 24 height 24
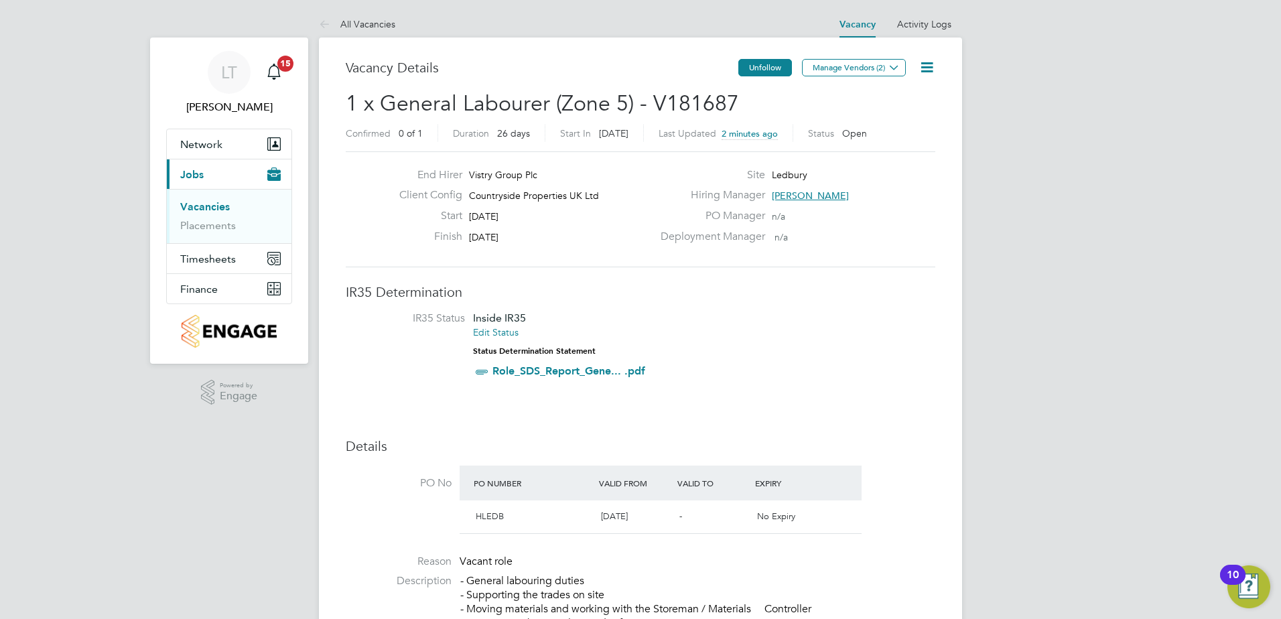
drag, startPoint x: 813, startPoint y: 70, endPoint x: 785, endPoint y: 72, distance: 28.2
click at [813, 71] on button "Manage Vendors (2)" at bounding box center [854, 67] width 104 height 17
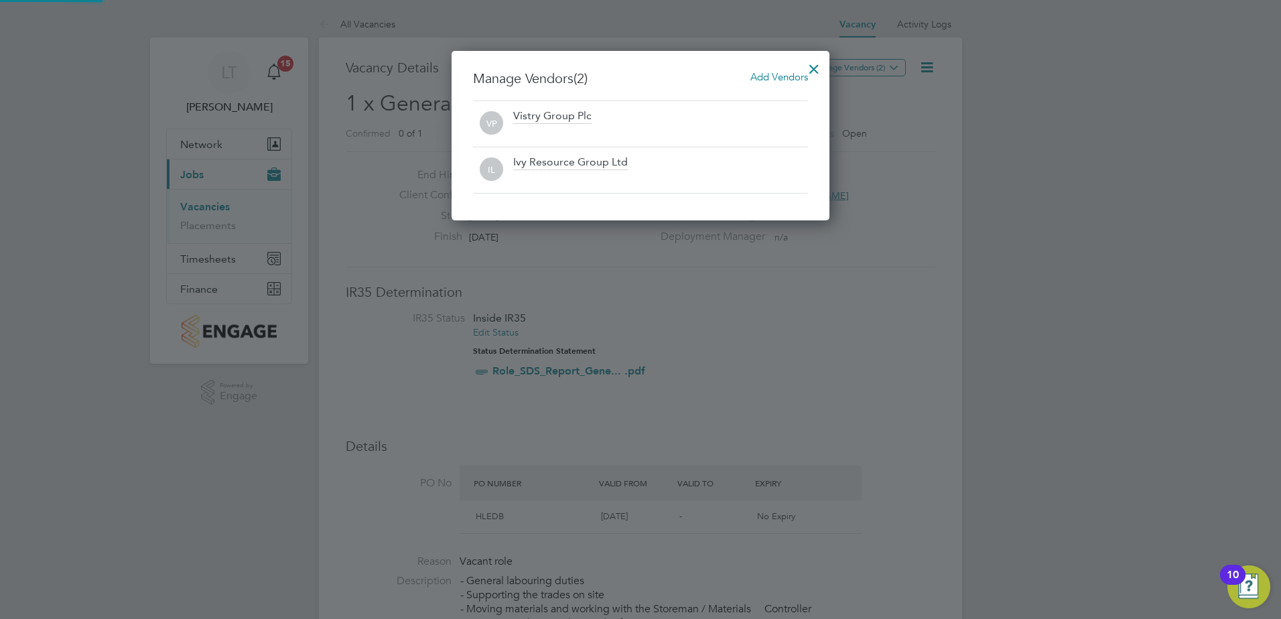
drag, startPoint x: 947, startPoint y: 163, endPoint x: 524, endPoint y: 16, distance: 447.6
click at [946, 163] on div at bounding box center [640, 309] width 1281 height 619
click at [806, 68] on div at bounding box center [814, 66] width 24 height 24
